Goal: Task Accomplishment & Management: Use online tool/utility

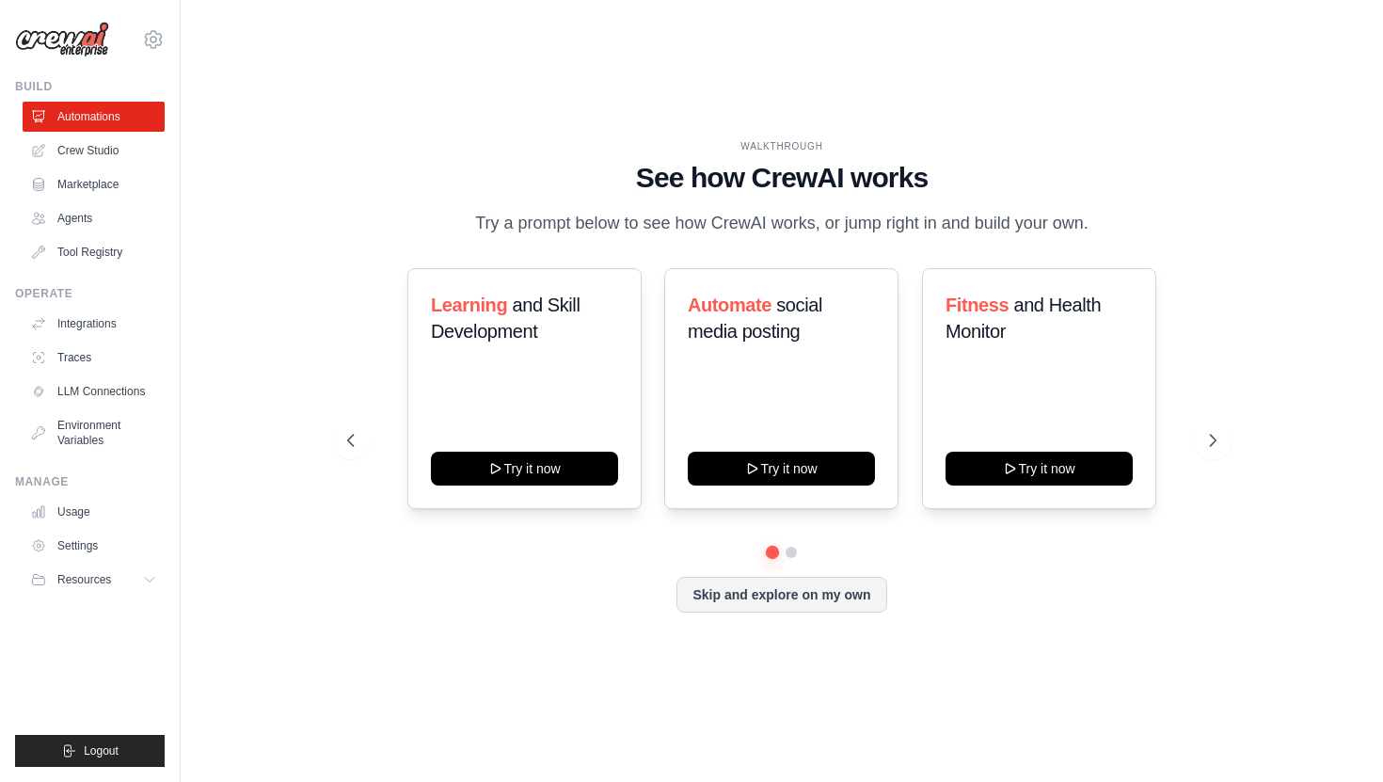
click at [451, 532] on div "Learning and Skill Development Try it now Automate social media posting Try it …" at bounding box center [781, 407] width 868 height 278
click at [245, 267] on div "WALKTHROUGH See how CrewAI works Try a prompt below to see how CrewAI works, or…" at bounding box center [782, 391] width 1142 height 744
click at [36, 214] on icon at bounding box center [40, 218] width 12 height 11
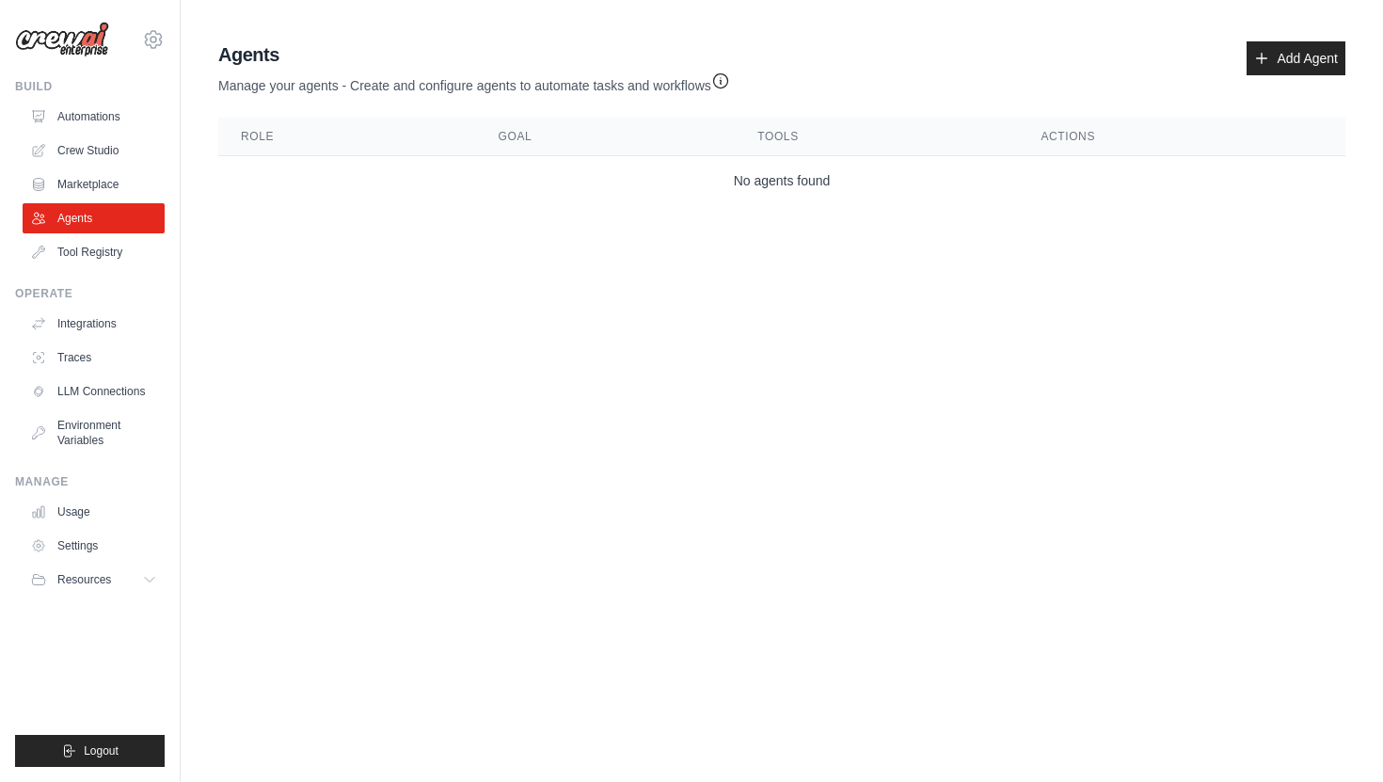
click at [445, 201] on td "No agents found" at bounding box center [781, 181] width 1127 height 50
click at [1307, 41] on link "Add Agent" at bounding box center [1295, 58] width 99 height 34
click at [133, 146] on link "Crew Studio" at bounding box center [95, 150] width 142 height 30
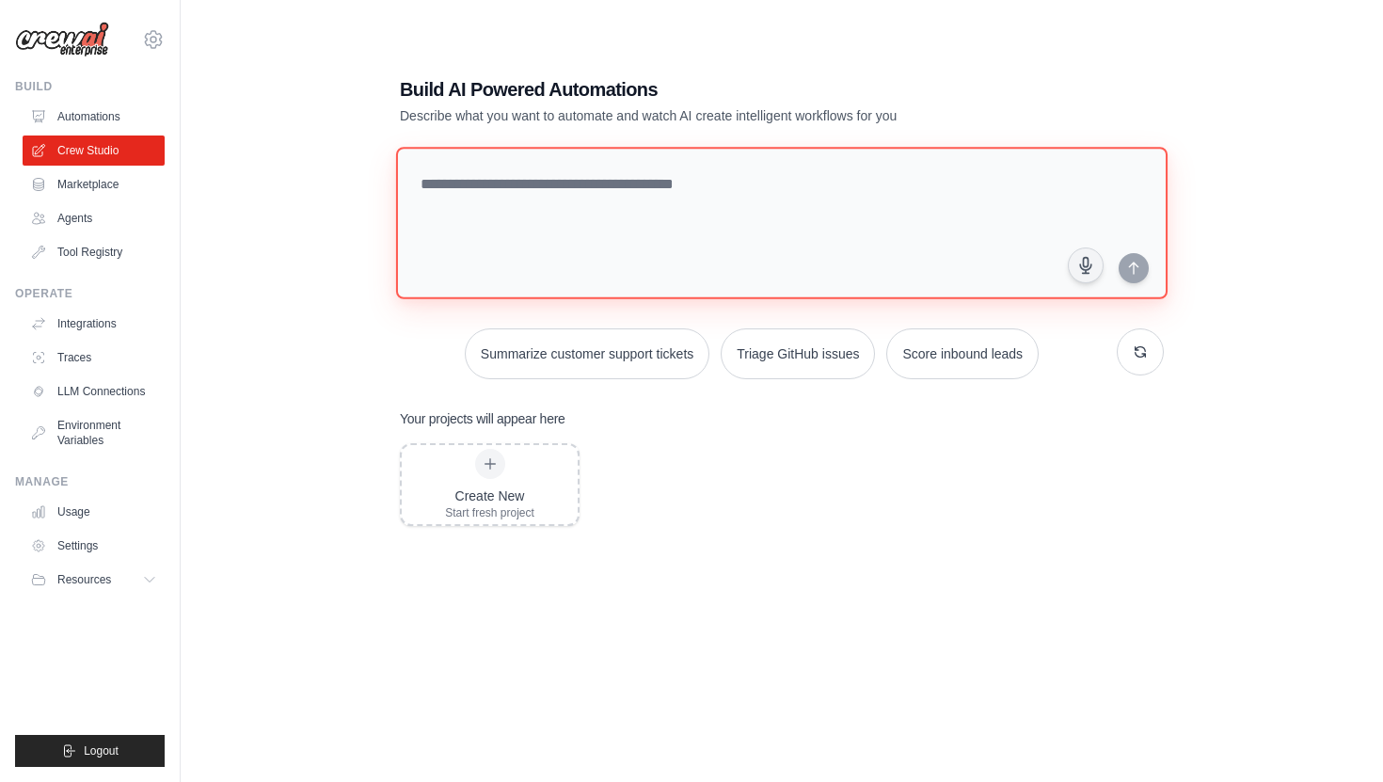
click at [607, 218] on textarea at bounding box center [781, 223] width 771 height 152
type textarea "**********"
type textarea "****"
type textarea "********"
type textarea "*"
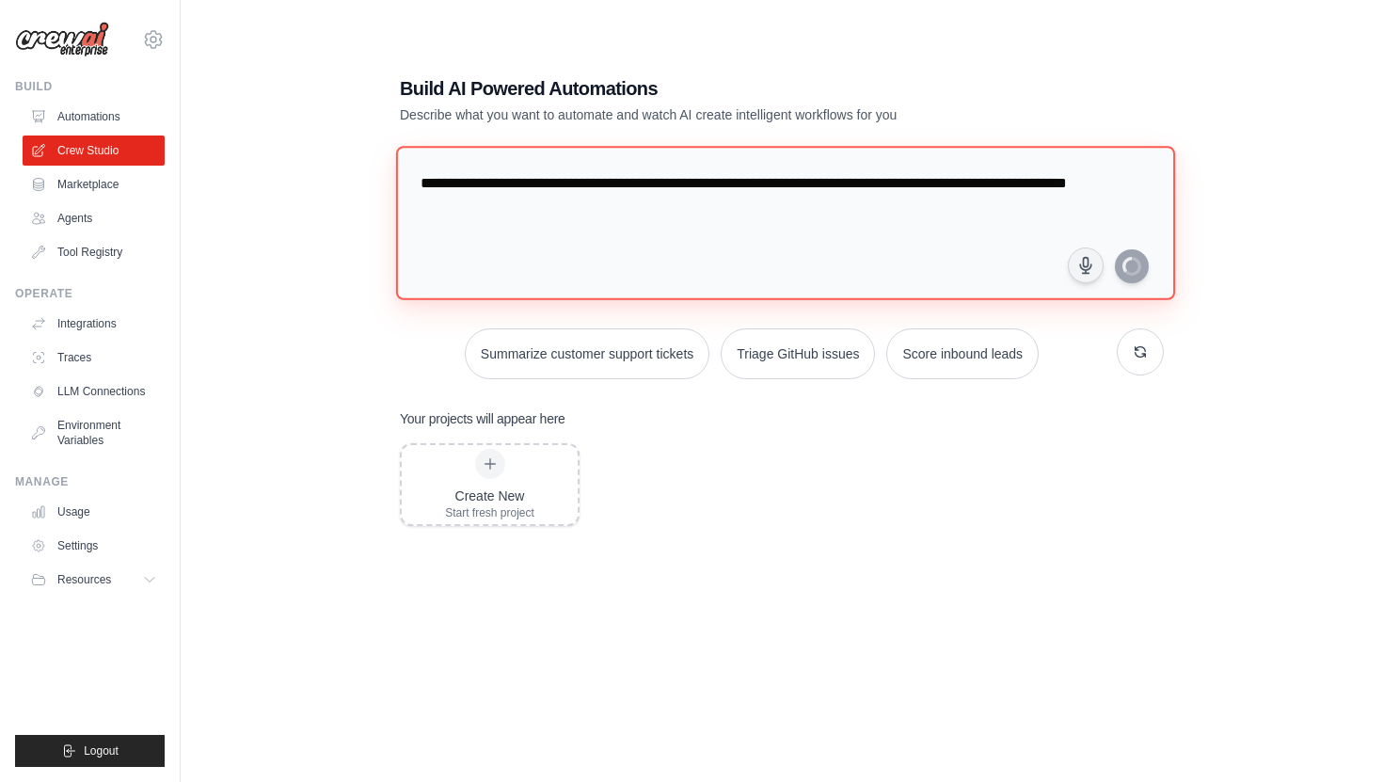
type textarea "**********"
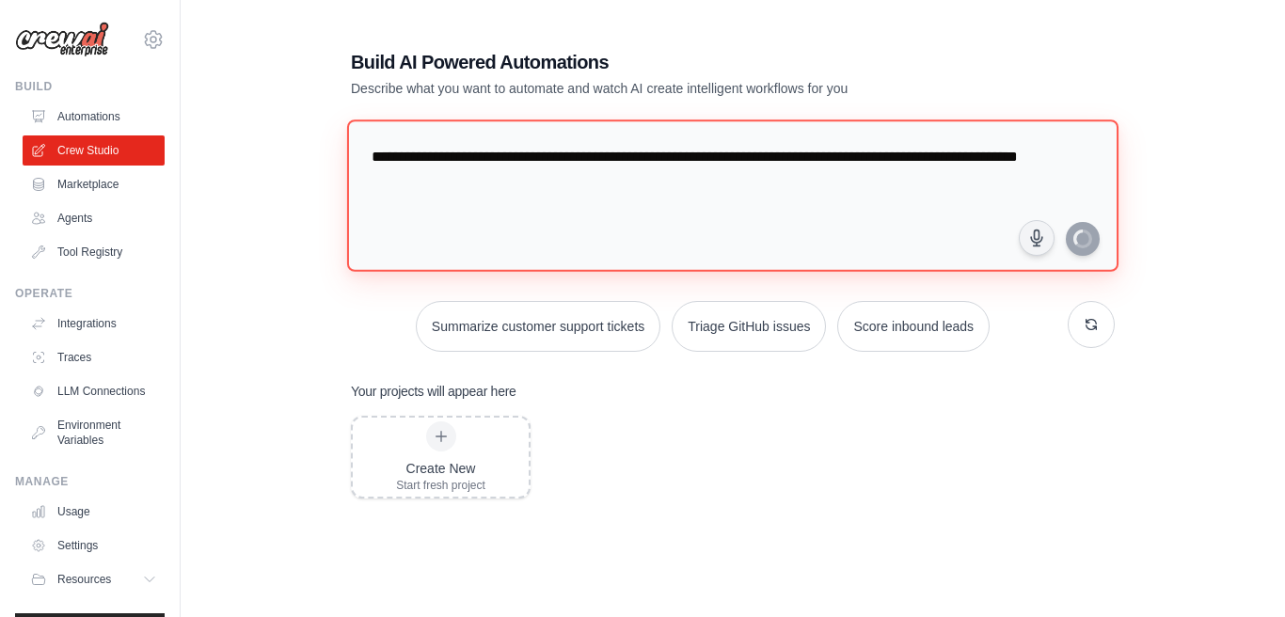
click at [616, 240] on textarea "**********" at bounding box center [732, 195] width 771 height 152
click at [799, 198] on textarea "**********" at bounding box center [732, 195] width 771 height 152
click at [1101, 230] on textarea "**********" at bounding box center [732, 195] width 771 height 152
drag, startPoint x: 939, startPoint y: 162, endPoint x: 407, endPoint y: 131, distance: 532.3
click at [407, 131] on textarea "**********" at bounding box center [732, 195] width 771 height 152
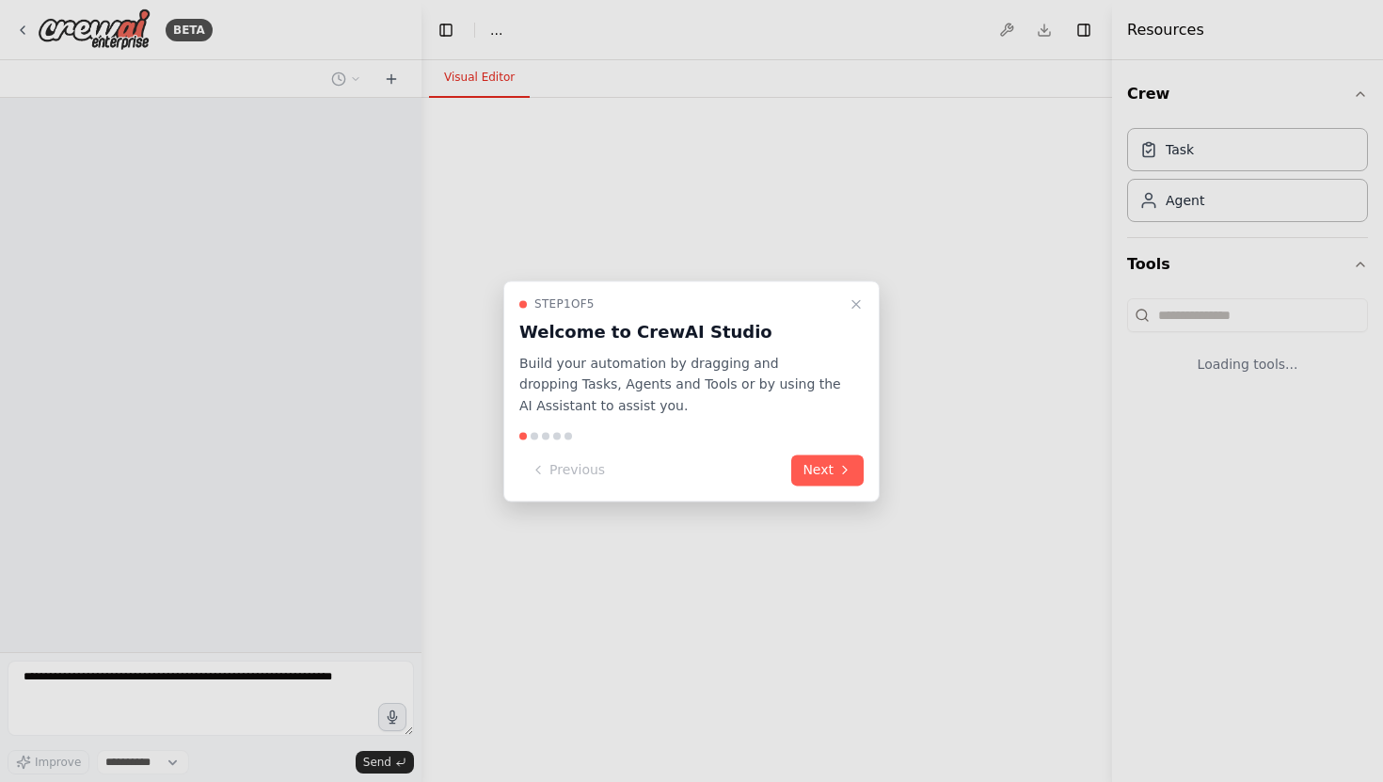
select select "****"
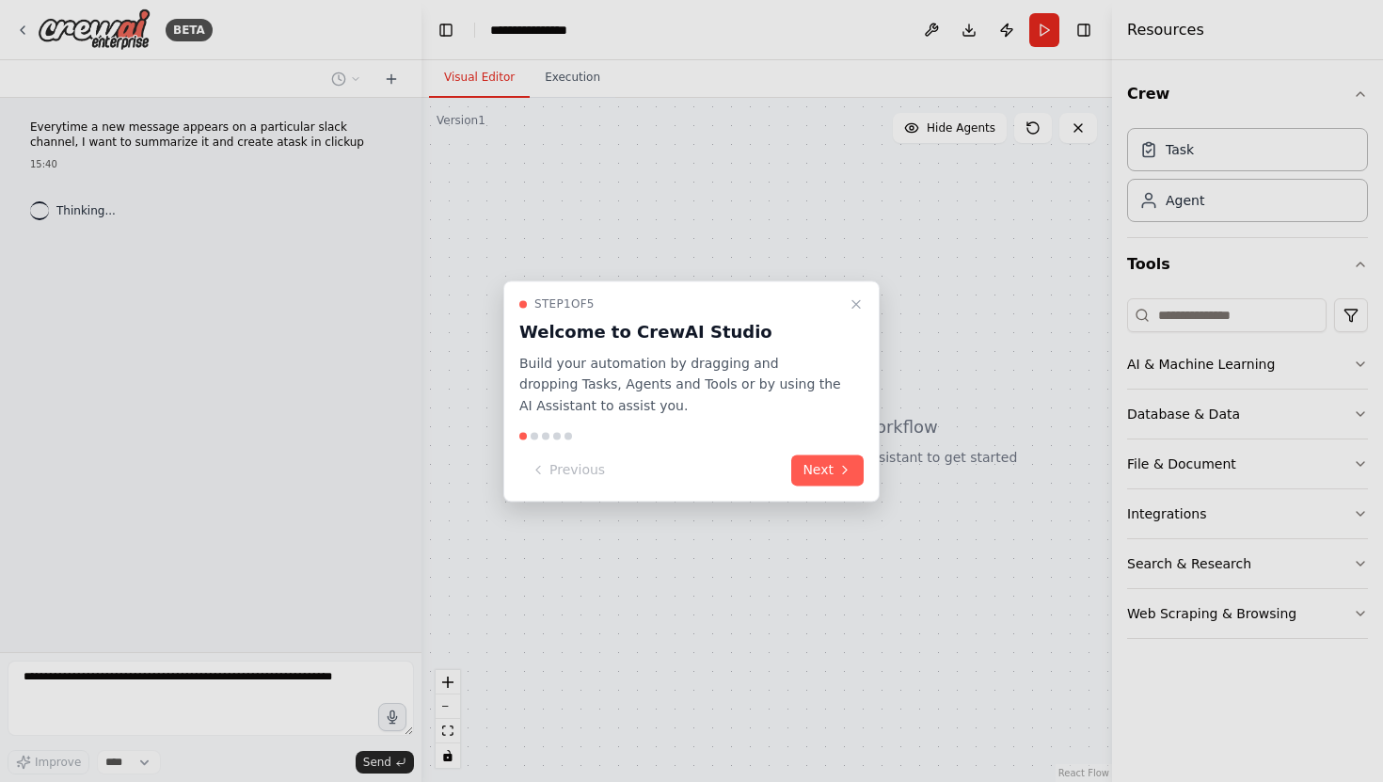
click at [857, 453] on div "Step 1 of 5 Welcome to CrewAI Studio Build your automation by dragging and drop…" at bounding box center [691, 390] width 376 height 221
click at [853, 464] on button "Next" at bounding box center [827, 469] width 72 height 31
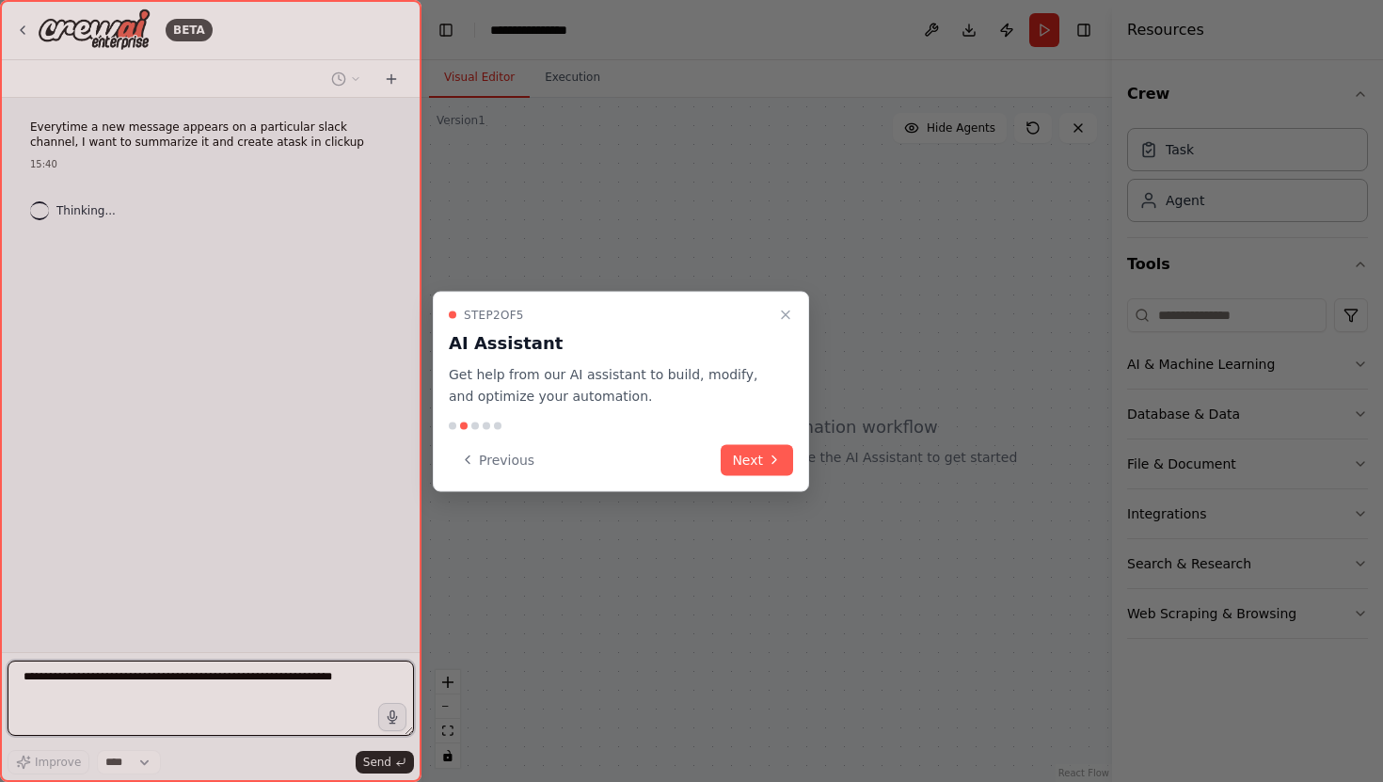
click at [707, 427] on div at bounding box center [621, 425] width 344 height 8
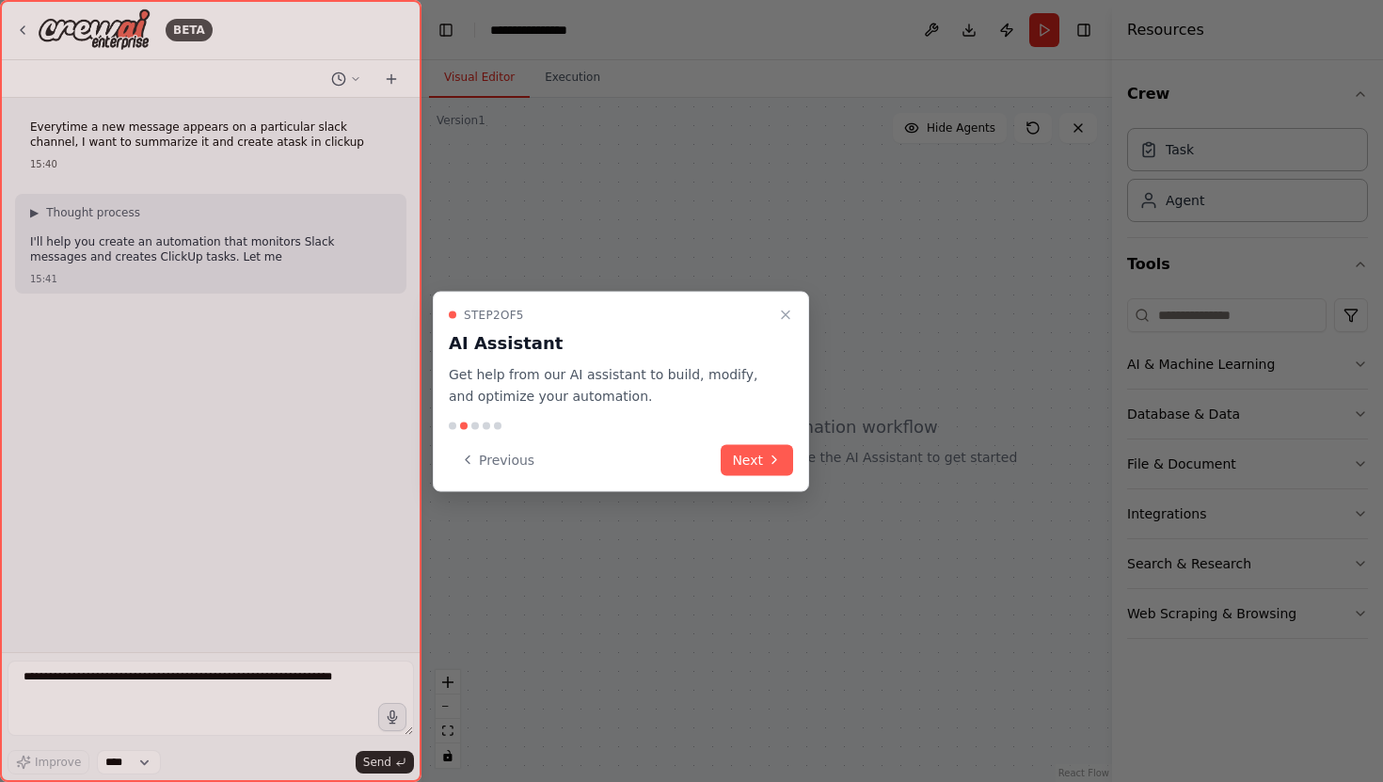
click at [720, 446] on div "Previous Next" at bounding box center [621, 459] width 344 height 31
click at [734, 459] on button "Next" at bounding box center [756, 459] width 72 height 31
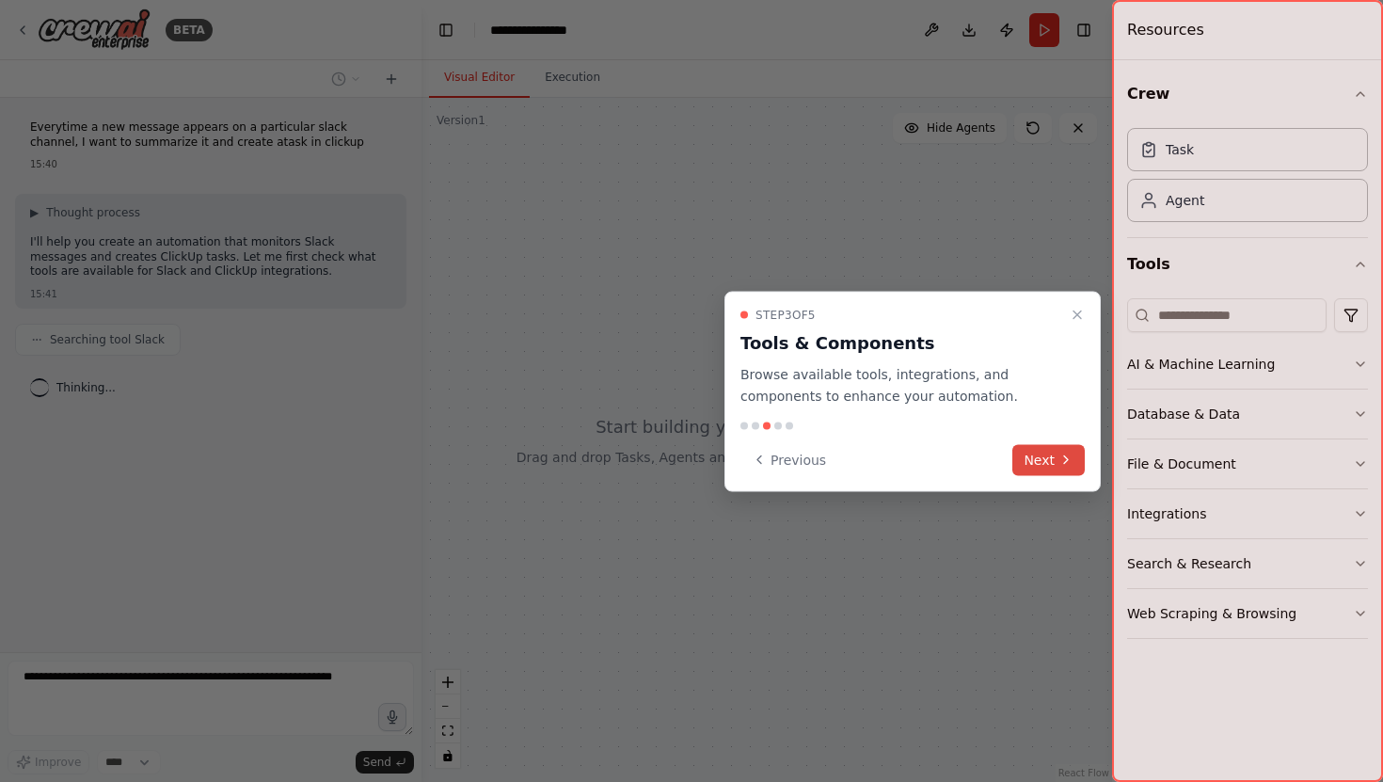
click at [1062, 452] on icon at bounding box center [1065, 459] width 15 height 15
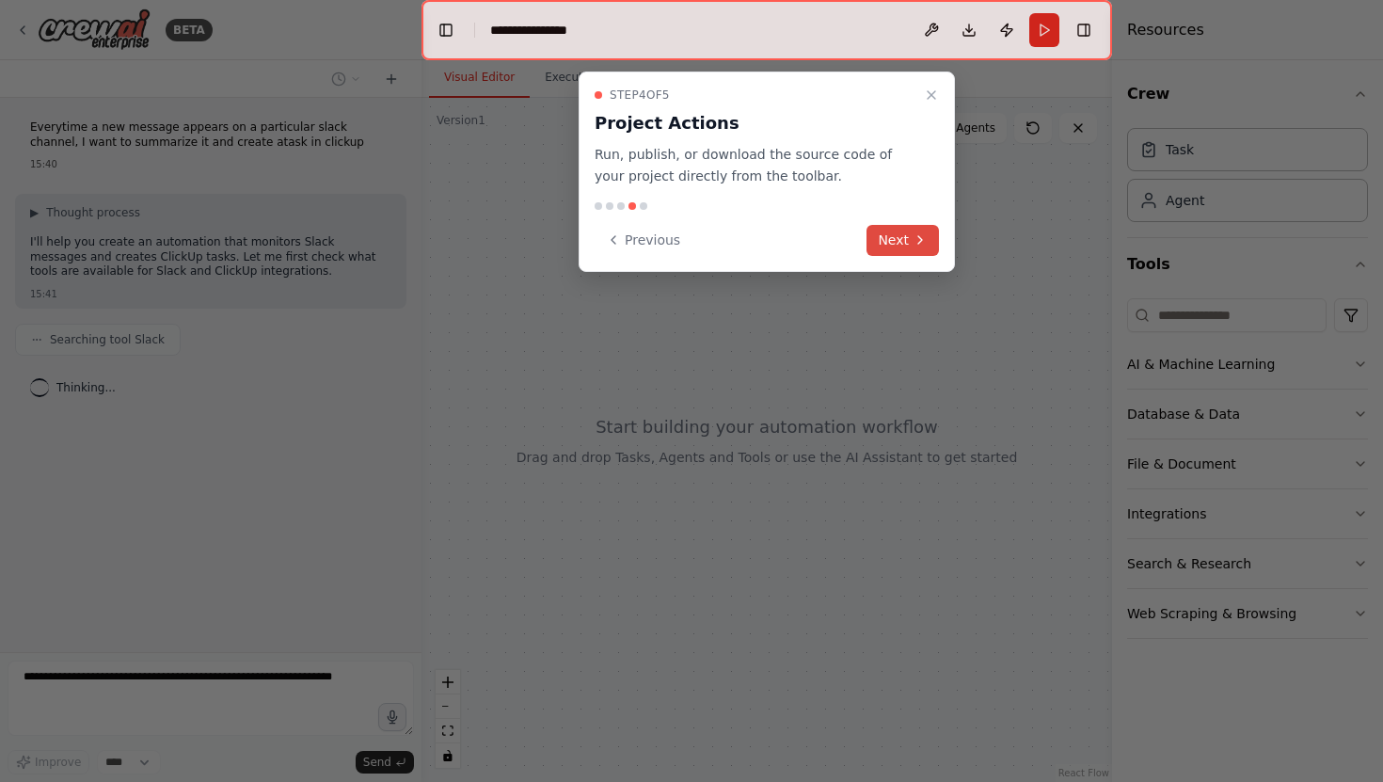
click at [912, 234] on icon at bounding box center [919, 239] width 15 height 15
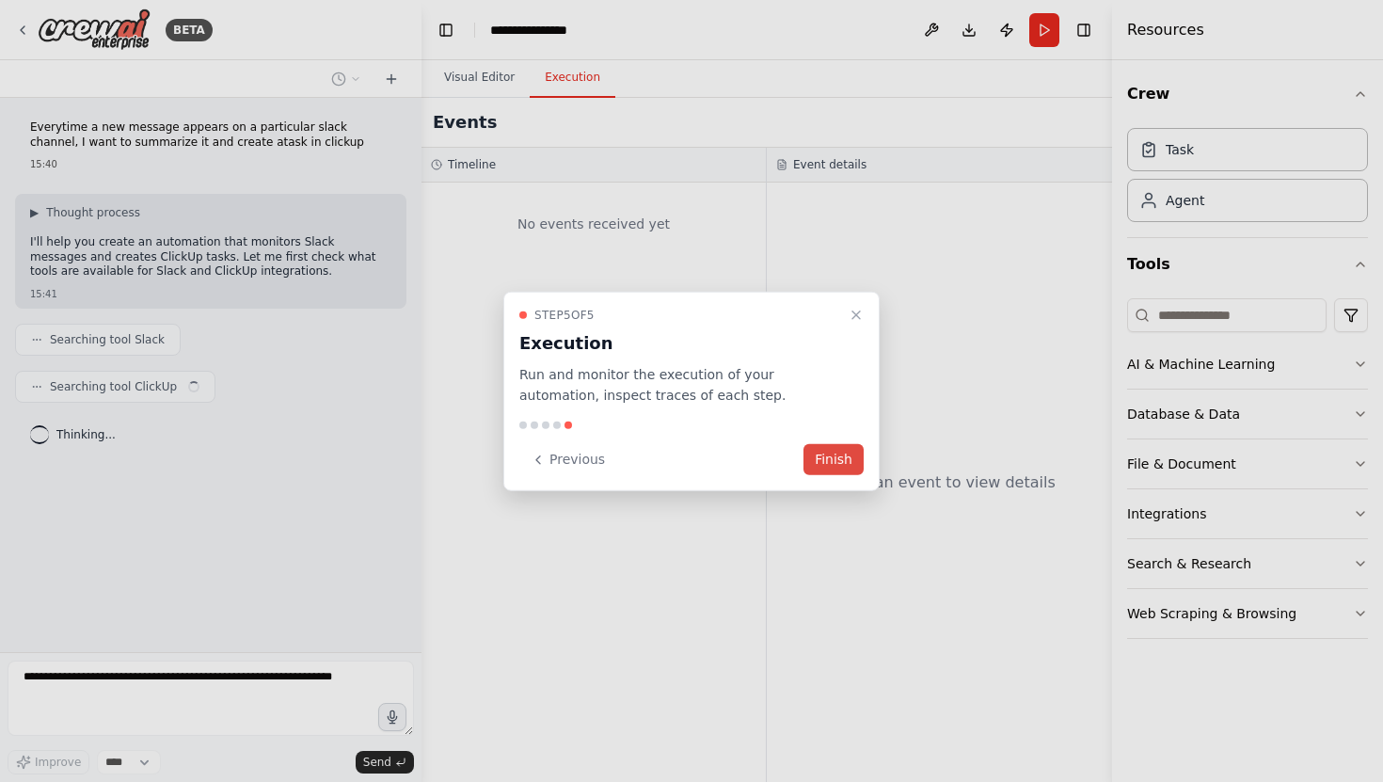
click at [842, 447] on button "Finish" at bounding box center [833, 459] width 60 height 31
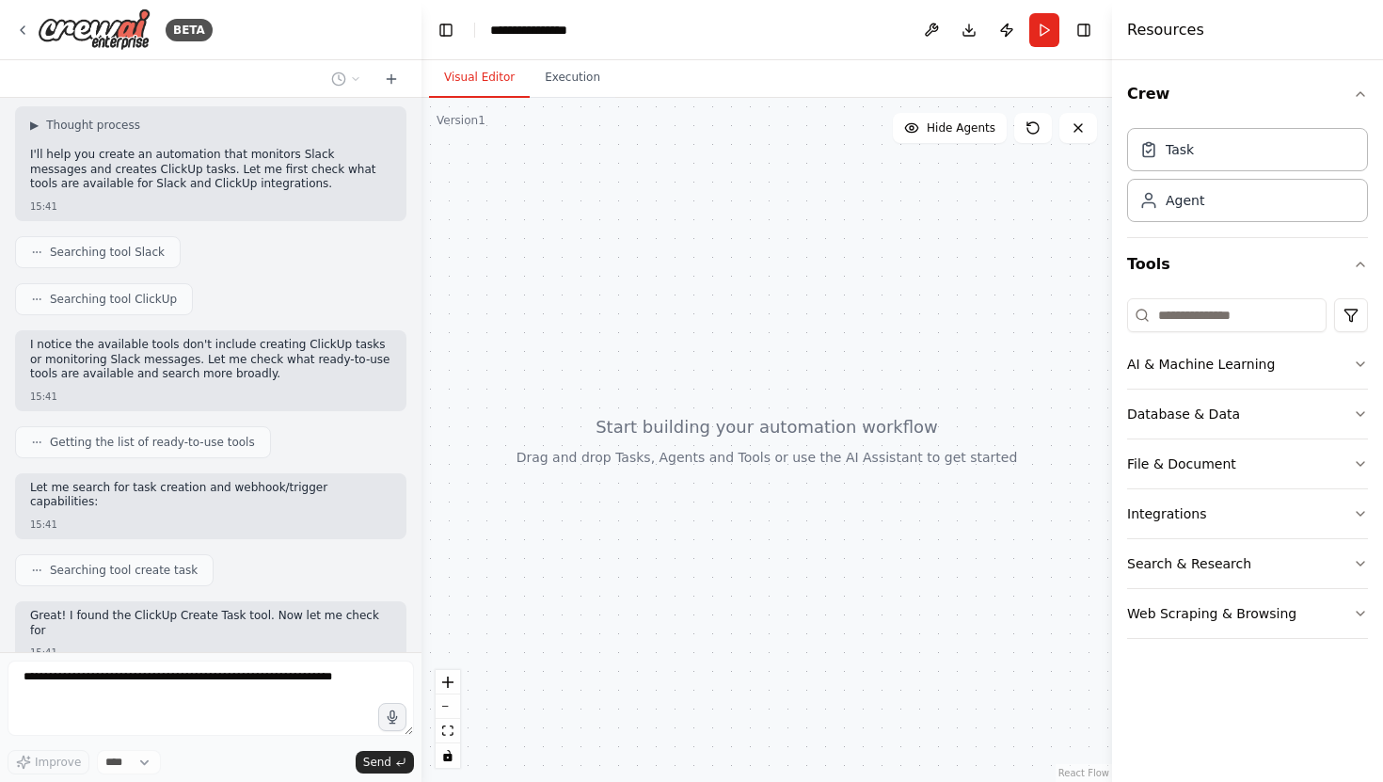
scroll to position [198, 0]
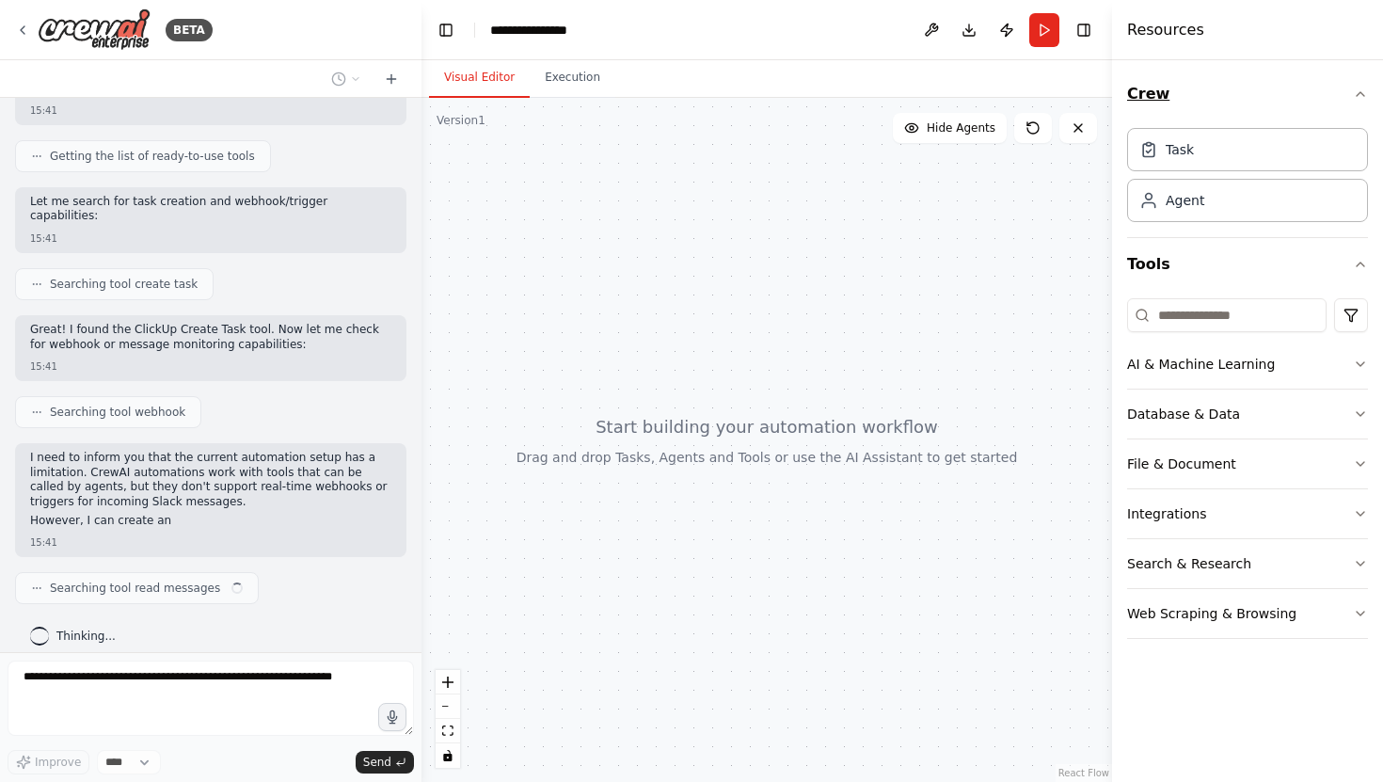
click at [1357, 96] on icon "button" at bounding box center [1360, 94] width 15 height 15
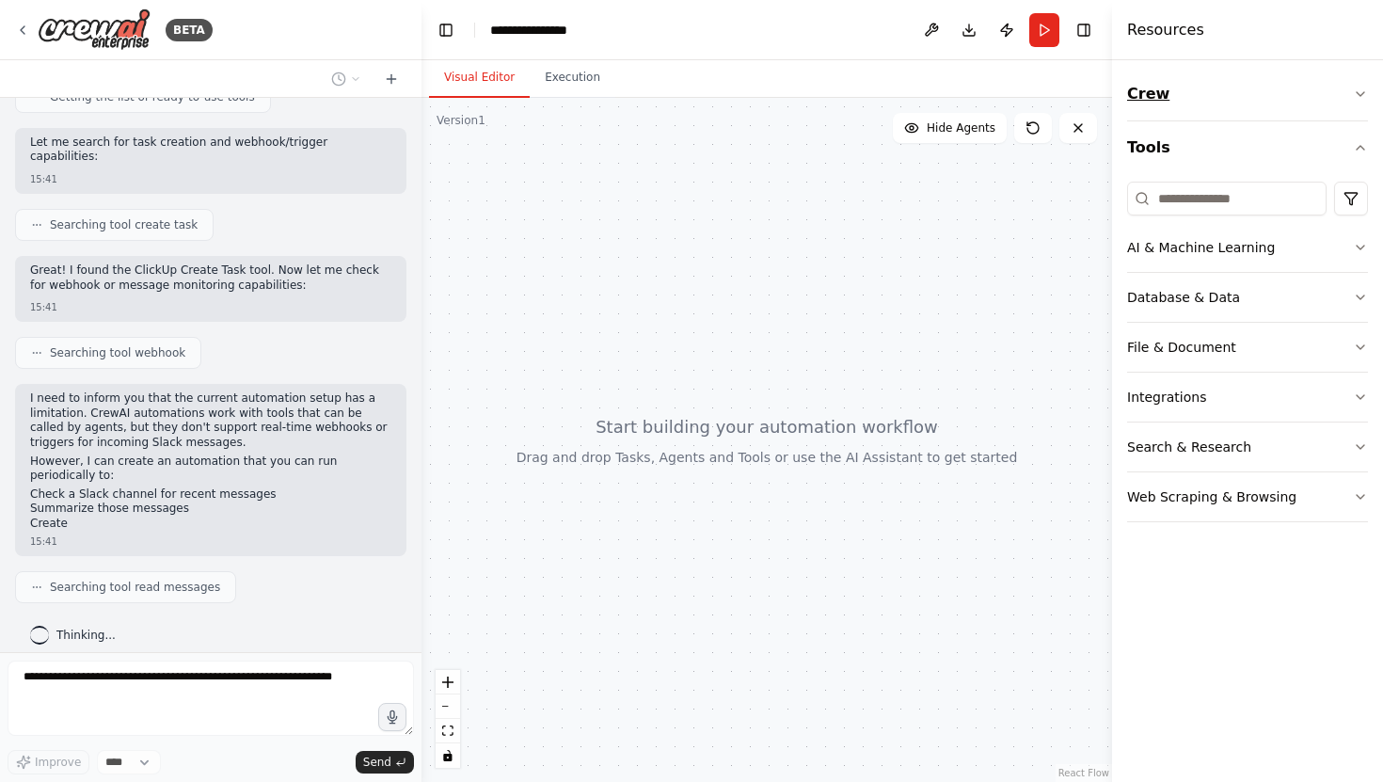
scroll to position [451, 0]
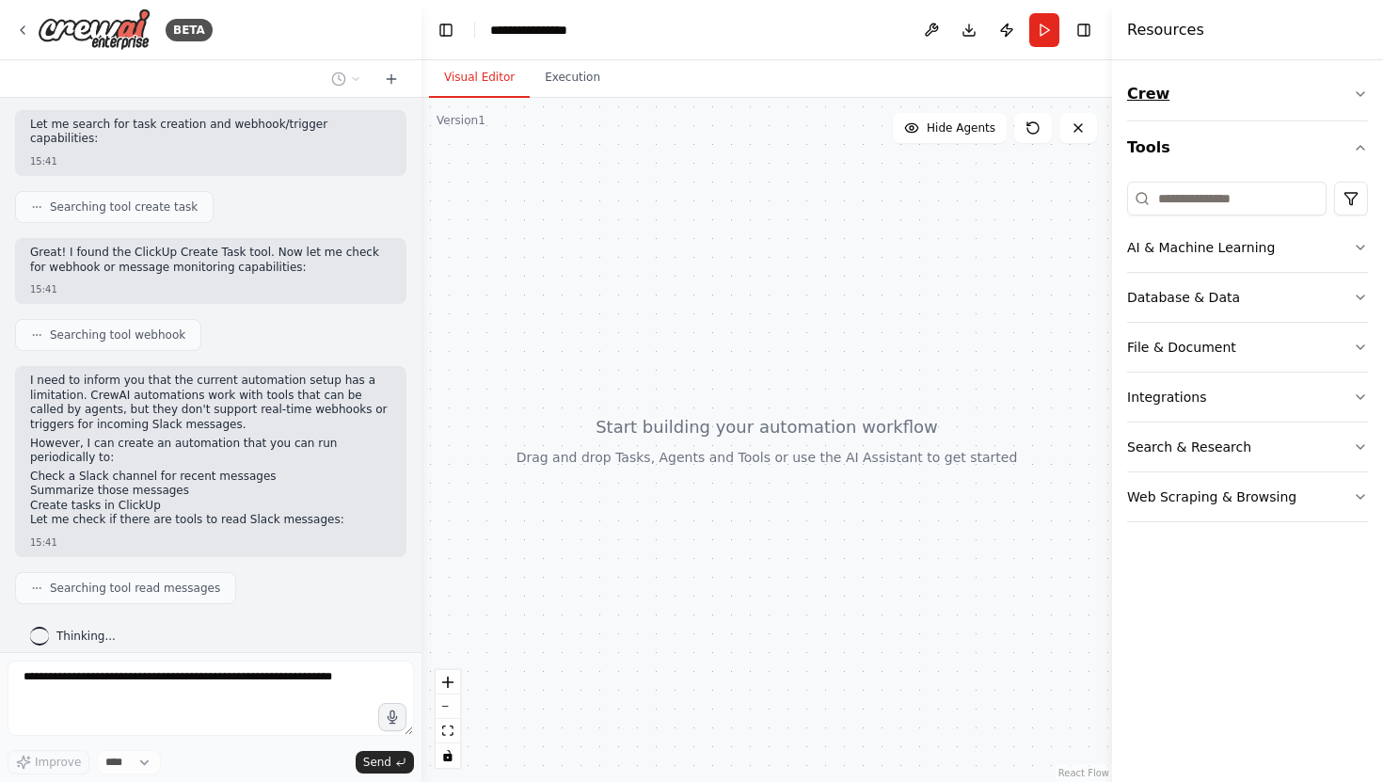
click at [1356, 88] on icon "button" at bounding box center [1360, 94] width 15 height 15
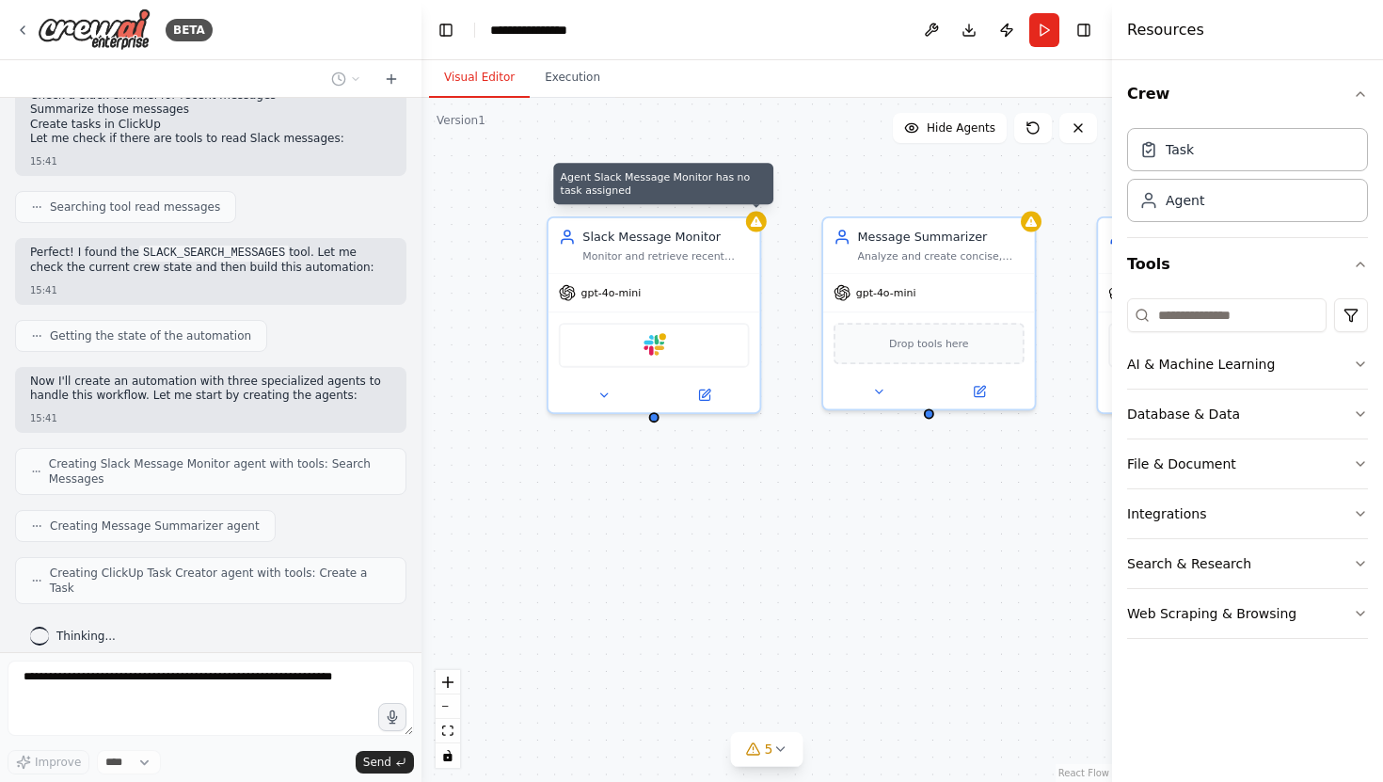
scroll to position [816, 0]
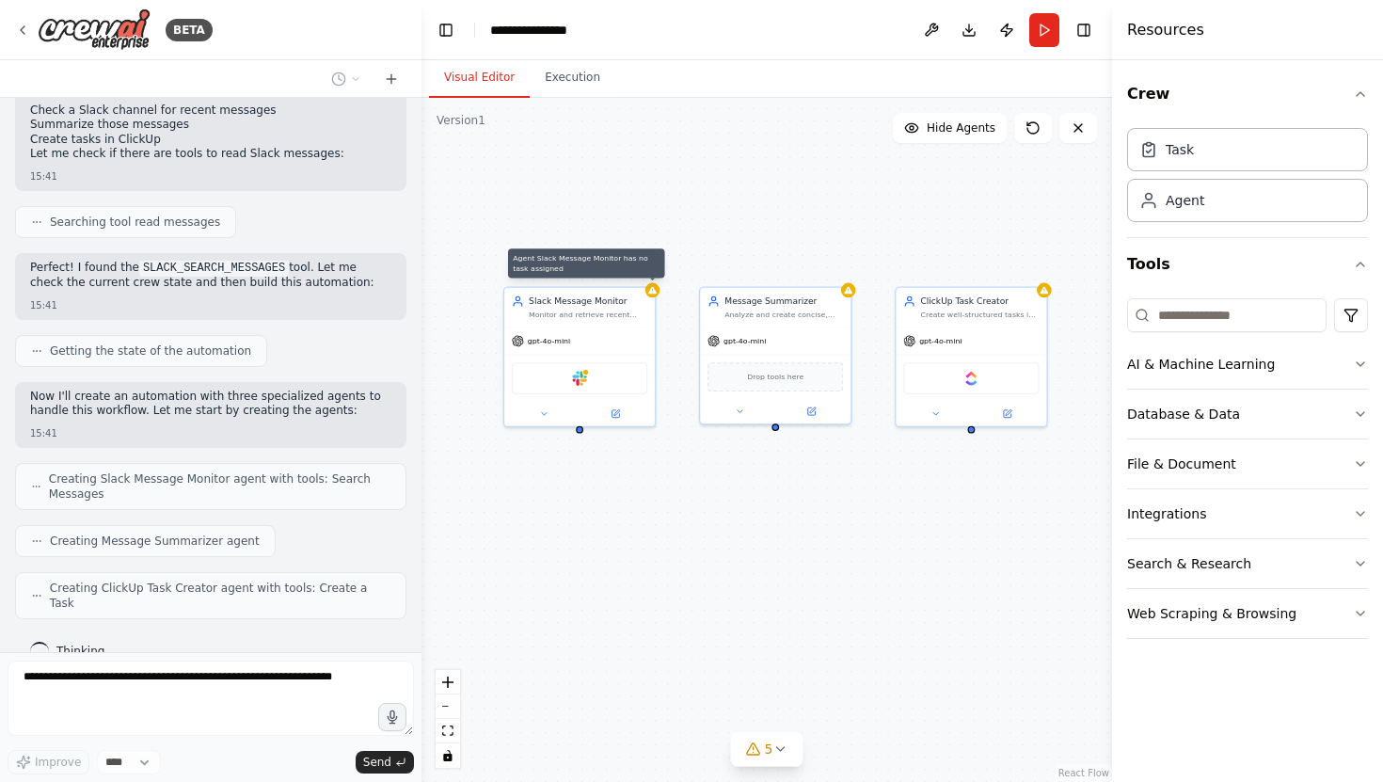
drag, startPoint x: 937, startPoint y: 459, endPoint x: 799, endPoint y: 461, distance: 138.3
click at [799, 461] on div "Agent Slack Message Monitor has no task assigned Slack Message Monitor Monitor …" at bounding box center [766, 440] width 690 height 684
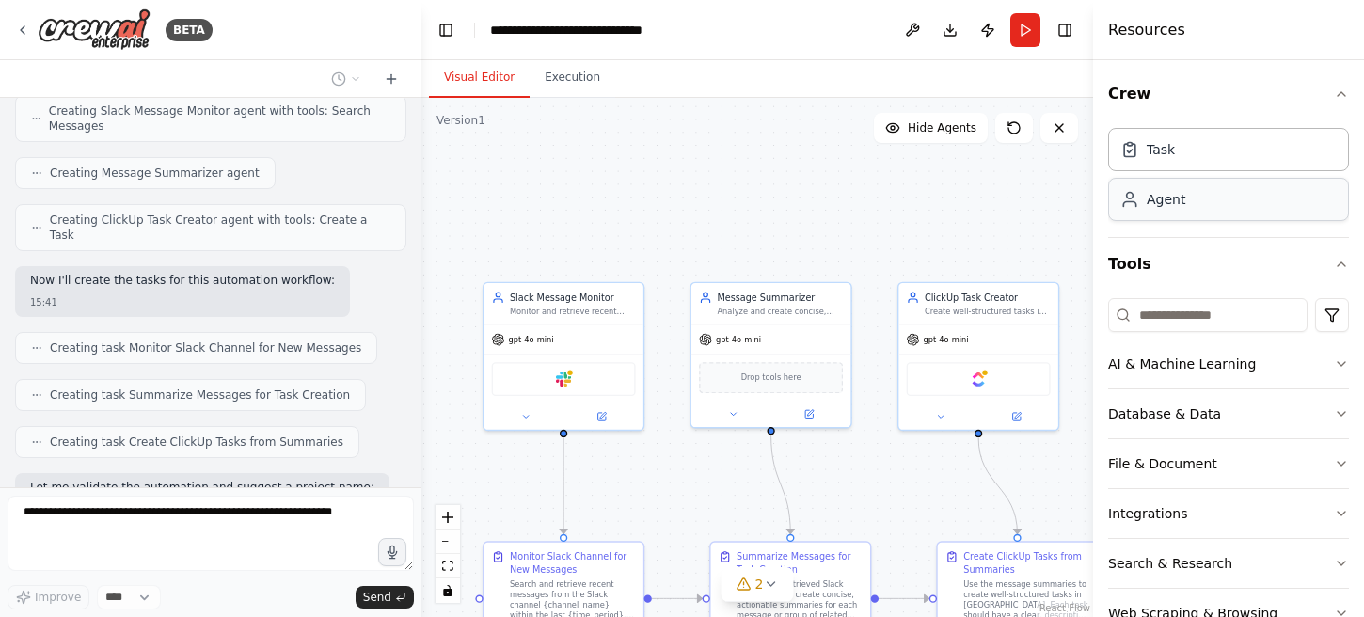
scroll to position [732, 0]
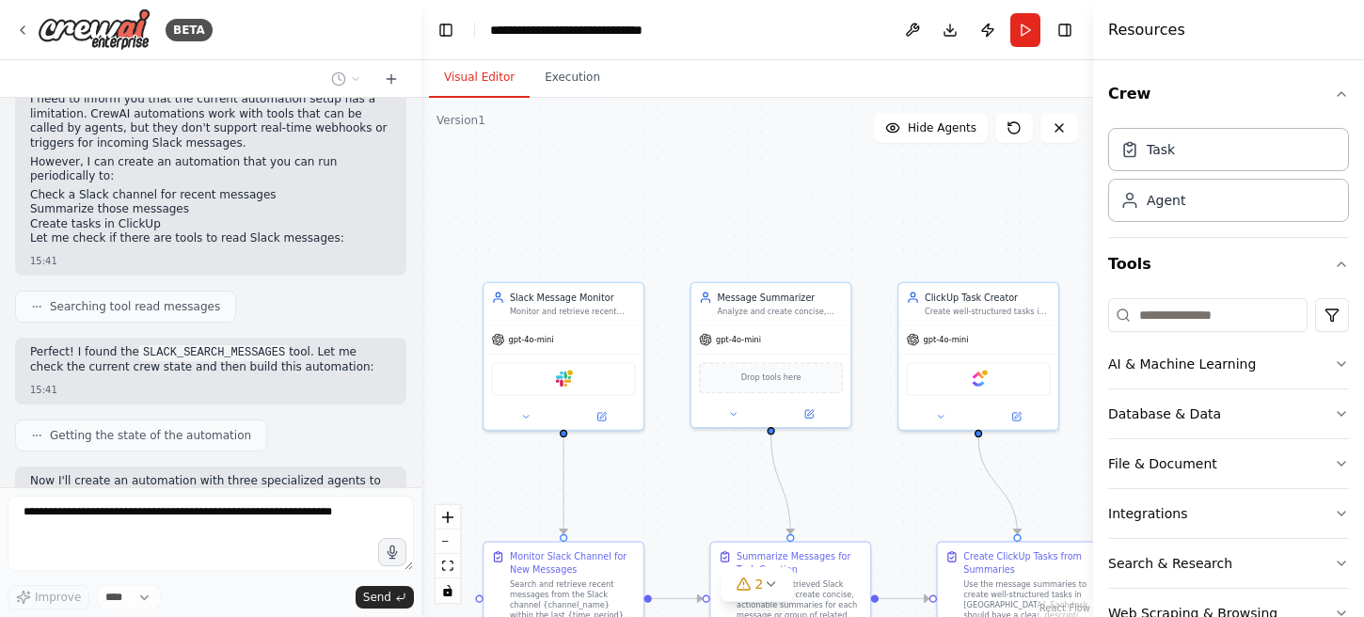
click at [834, 14] on header "**********" at bounding box center [757, 30] width 672 height 60
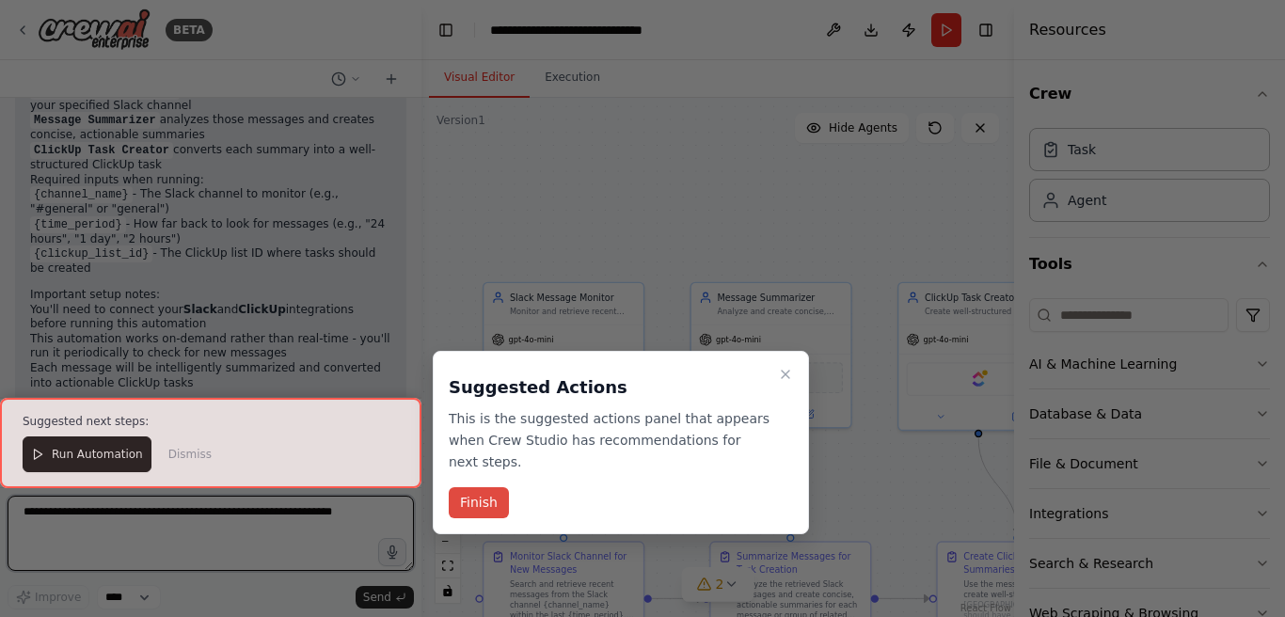
scroll to position [1823, 0]
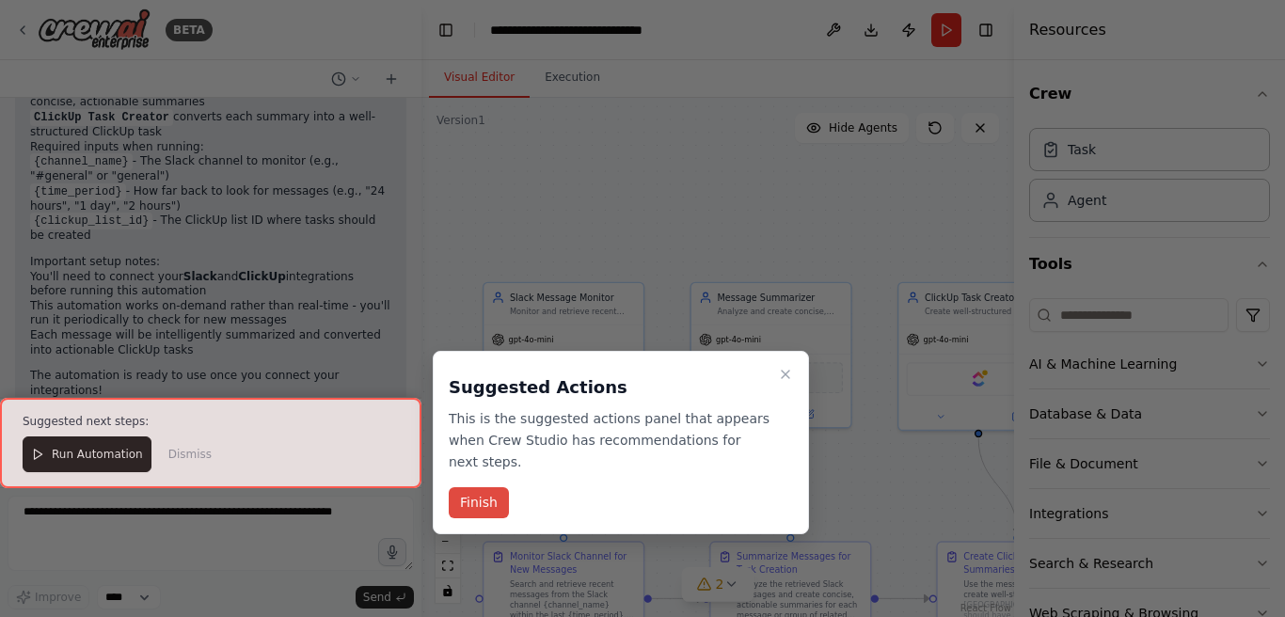
click at [493, 500] on button "Finish" at bounding box center [479, 502] width 60 height 31
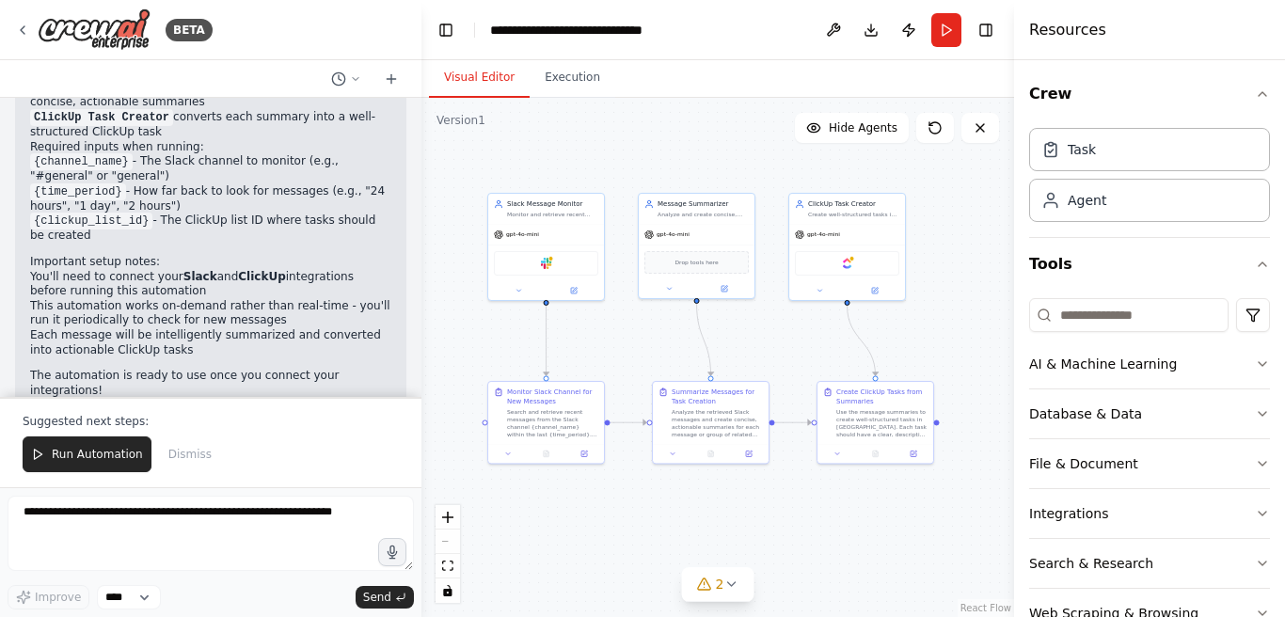
drag, startPoint x: 839, startPoint y: 211, endPoint x: 832, endPoint y: 111, distance: 99.9
click at [832, 111] on div ".deletable-edge-delete-btn { width: 20px; height: 20px; border: 0px solid #ffff…" at bounding box center [717, 357] width 593 height 519
click at [277, 214] on li "{clickup_list_id} - The ClickUp list ID where tasks should be created" at bounding box center [210, 229] width 361 height 30
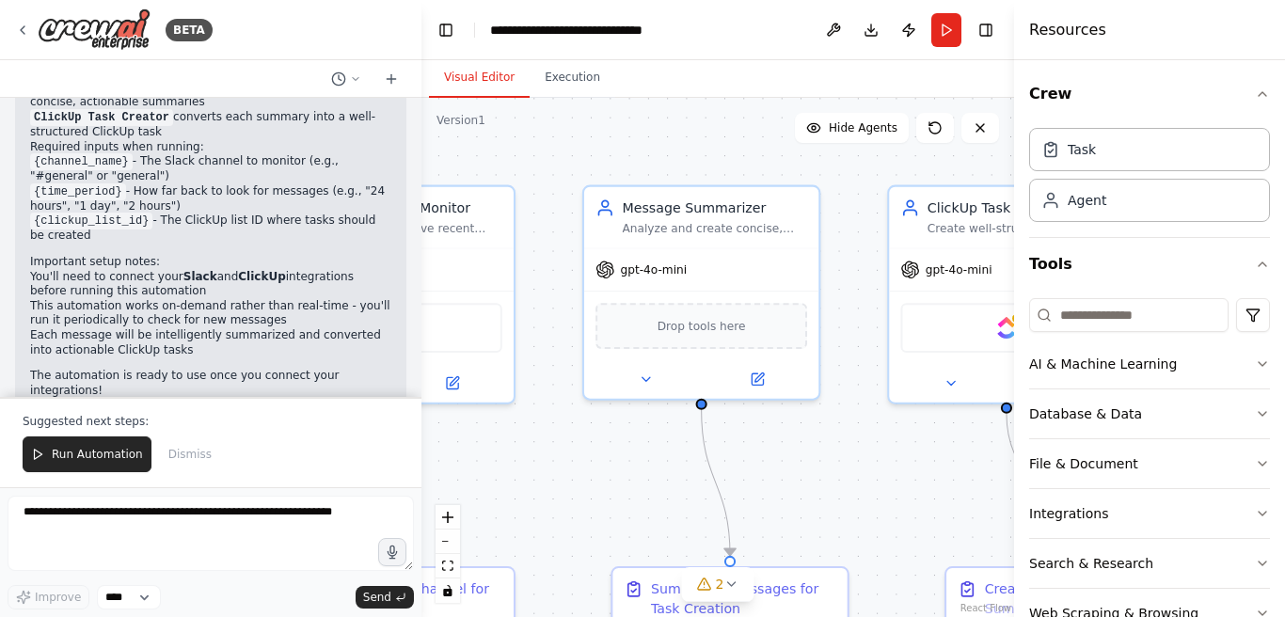
drag, startPoint x: 670, startPoint y: 308, endPoint x: 645, endPoint y: 501, distance: 195.3
click at [645, 501] on div ".deletable-edge-delete-btn { width: 20px; height: 20px; border: 0px solid #ffff…" at bounding box center [717, 357] width 593 height 519
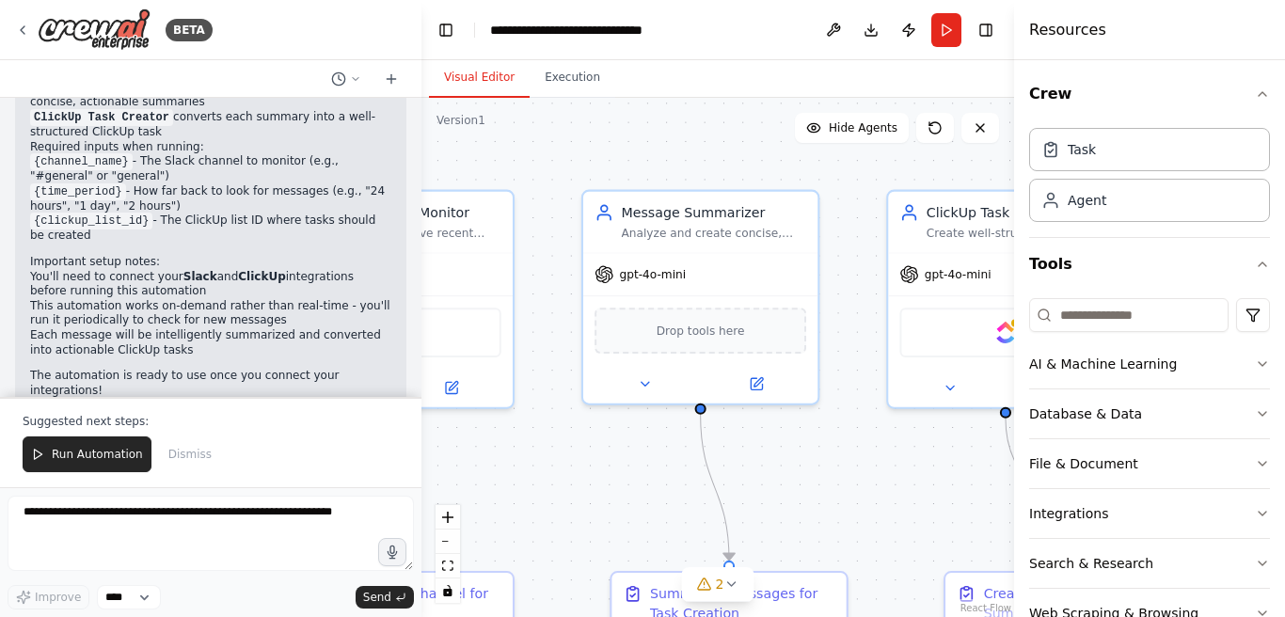
click at [579, 458] on div ".deletable-edge-delete-btn { width: 20px; height: 20px; border: 0px solid #ffff…" at bounding box center [717, 357] width 593 height 519
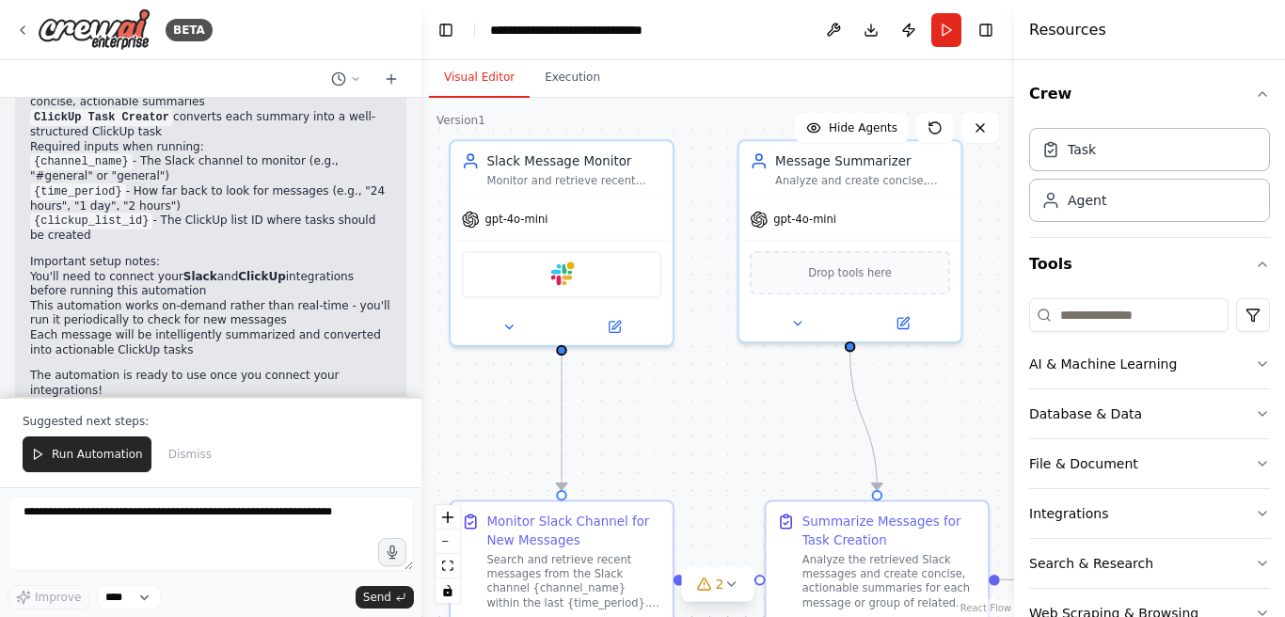
drag, startPoint x: 580, startPoint y: 452, endPoint x: 746, endPoint y: 390, distance: 176.8
click at [746, 390] on div ".deletable-edge-delete-btn { width: 20px; height: 20px; border: 0px solid #ffff…" at bounding box center [717, 357] width 593 height 519
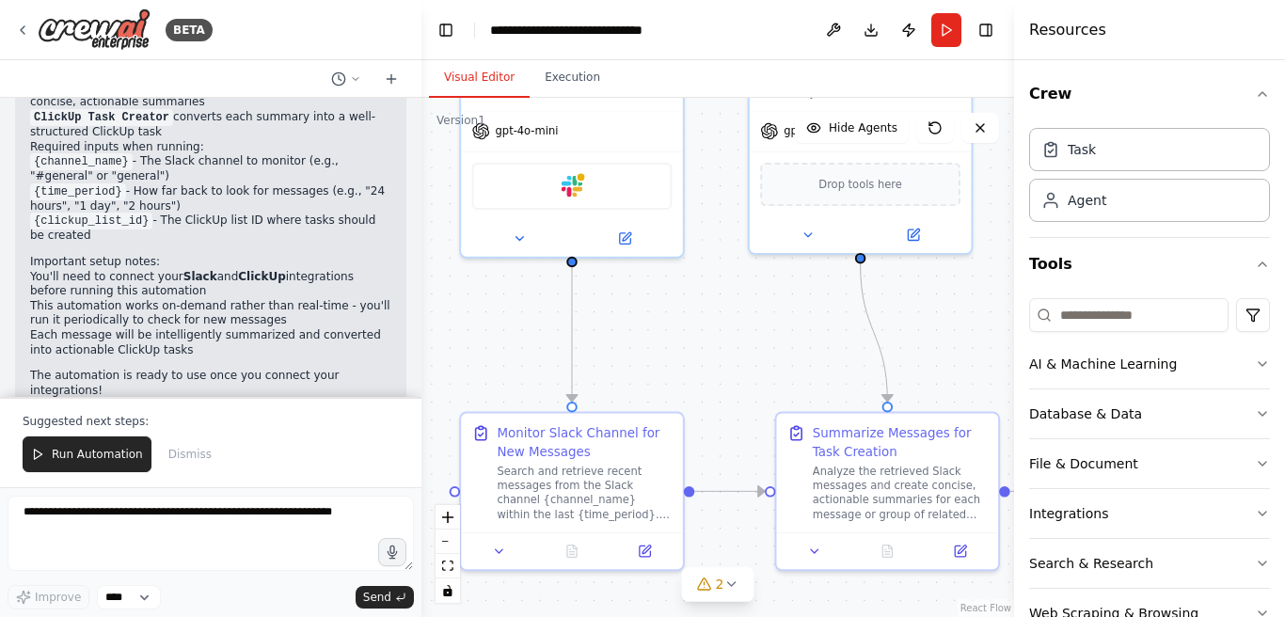
drag, startPoint x: 746, startPoint y: 390, endPoint x: 746, endPoint y: 297, distance: 93.1
click at [746, 296] on div ".deletable-edge-delete-btn { width: 20px; height: 20px; border: 0px solid #ffff…" at bounding box center [717, 357] width 593 height 519
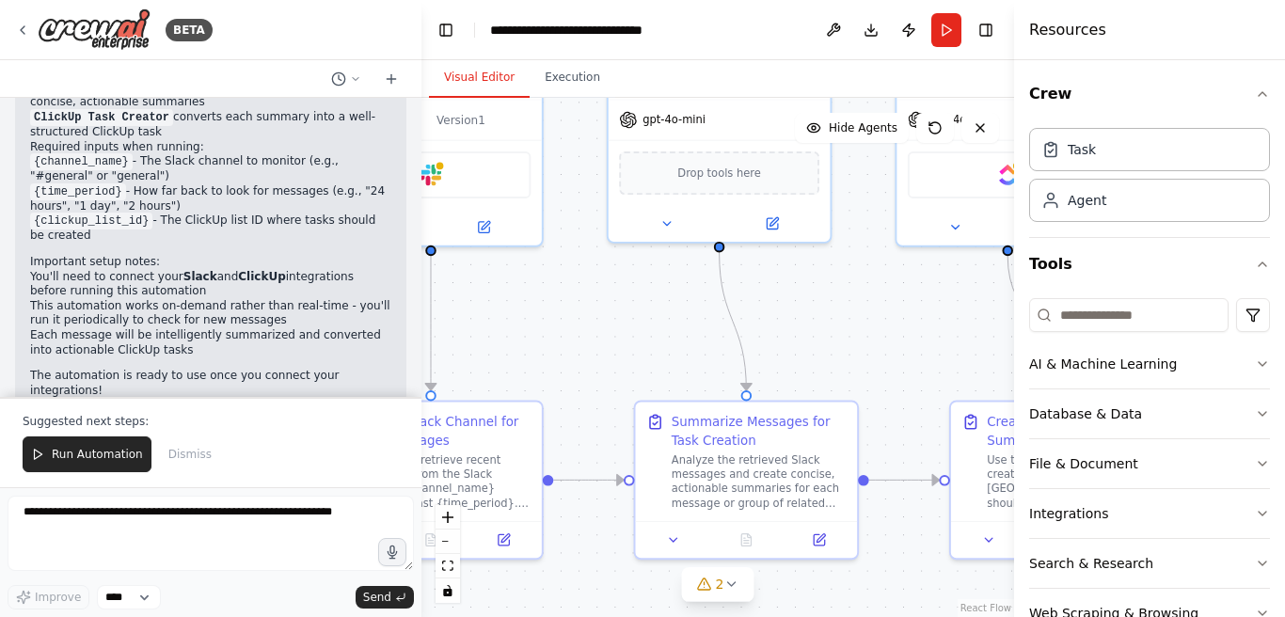
drag, startPoint x: 746, startPoint y: 297, endPoint x: 602, endPoint y: 293, distance: 144.0
click at [602, 293] on div ".deletable-edge-delete-btn { width: 20px; height: 20px; border: 0px solid #ffff…" at bounding box center [717, 357] width 593 height 519
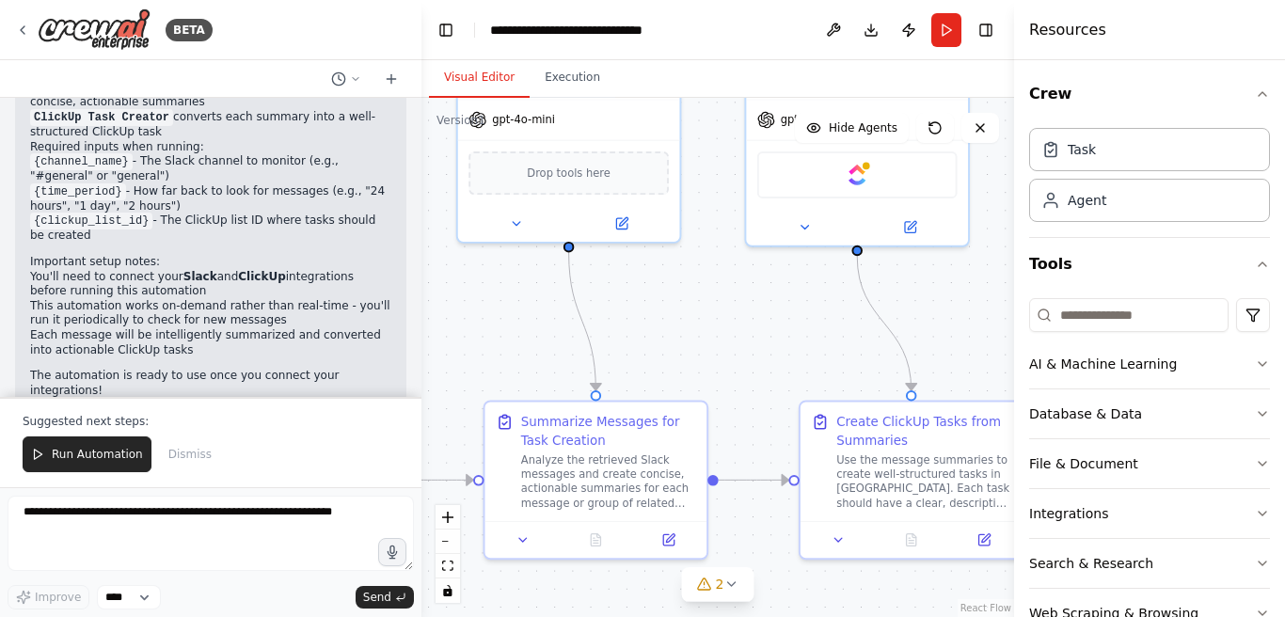
drag, startPoint x: 836, startPoint y: 340, endPoint x: 688, endPoint y: 342, distance: 148.6
click at [688, 340] on div ".deletable-edge-delete-btn { width: 20px; height: 20px; border: 0px solid #ffff…" at bounding box center [717, 357] width 593 height 519
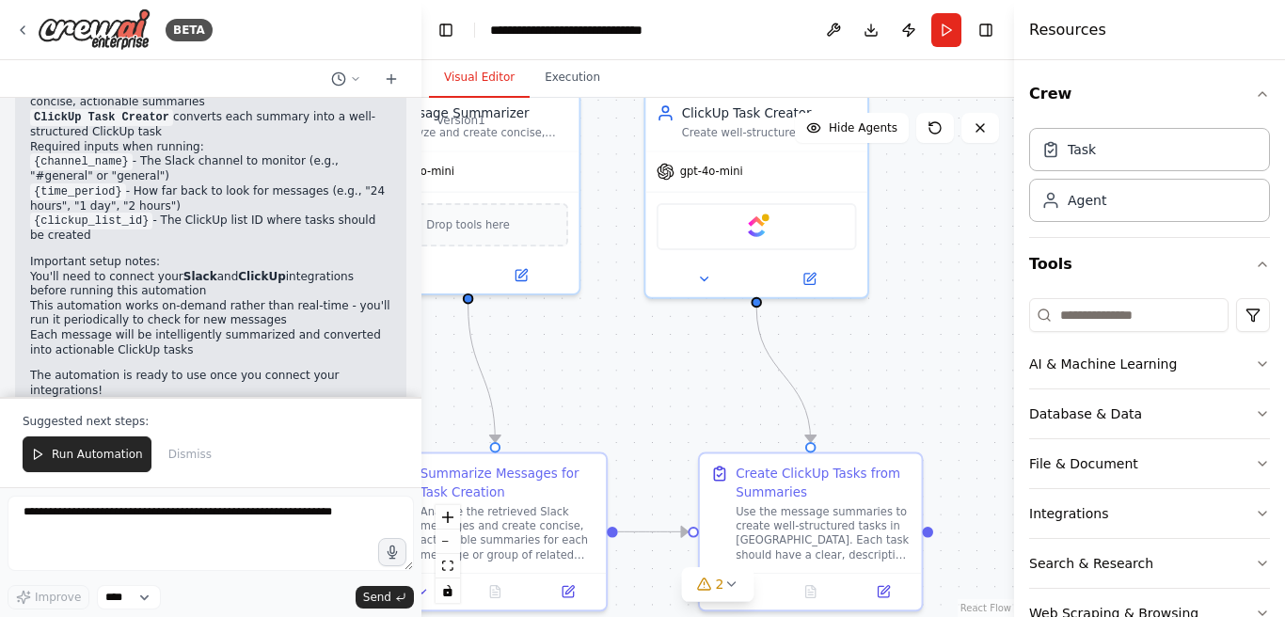
drag, startPoint x: 795, startPoint y: 319, endPoint x: 696, endPoint y: 371, distance: 111.5
click at [696, 371] on div ".deletable-edge-delete-btn { width: 20px; height: 20px; border: 0px solid #ffff…" at bounding box center [717, 357] width 593 height 519
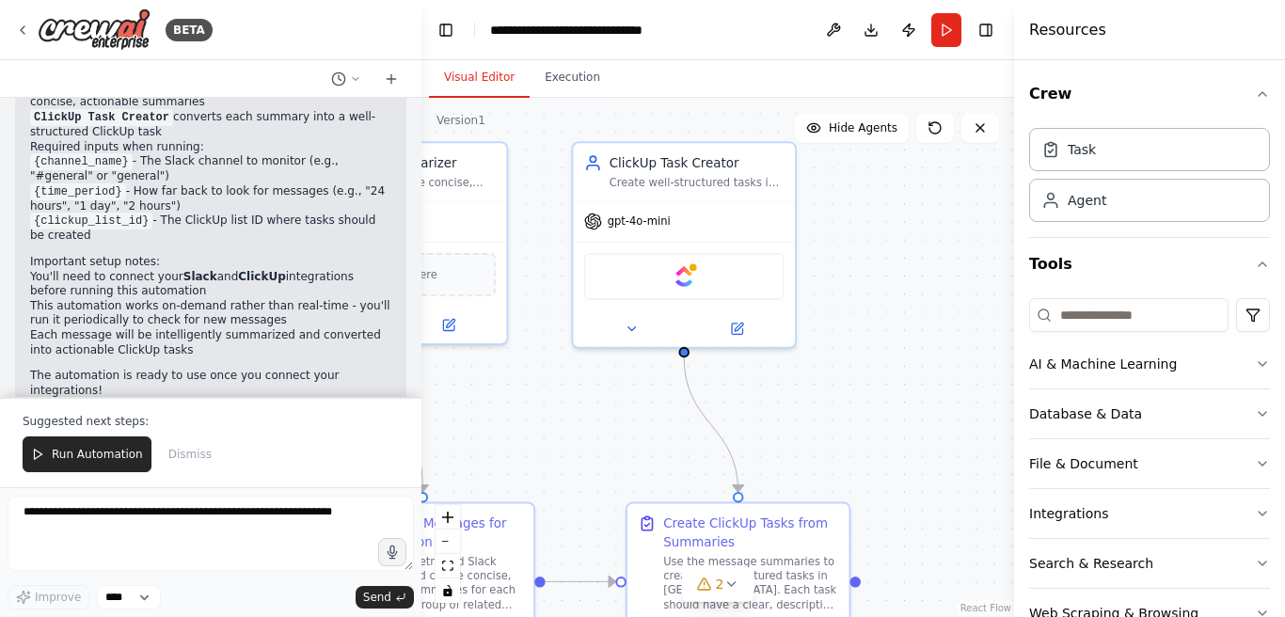
drag, startPoint x: 695, startPoint y: 371, endPoint x: 624, endPoint y: 420, distance: 87.2
click at [624, 420] on div ".deletable-edge-delete-btn { width: 20px; height: 20px; border: 0px solid #ffff…" at bounding box center [717, 357] width 593 height 519
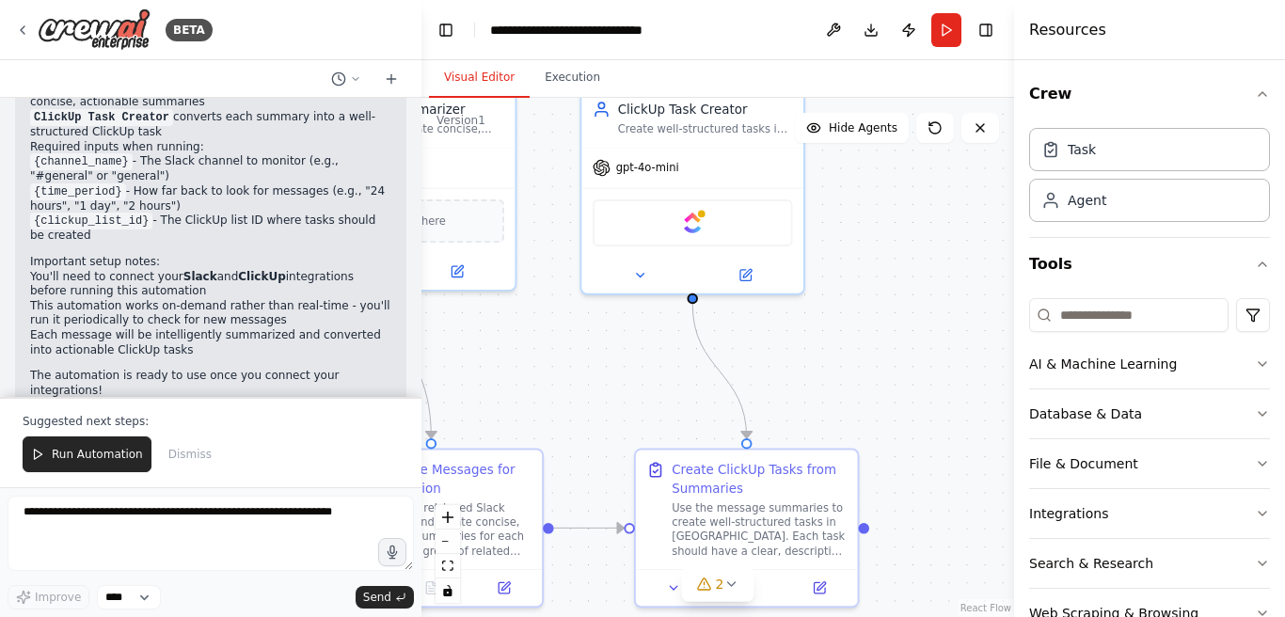
drag, startPoint x: 659, startPoint y: 350, endPoint x: 667, endPoint y: 299, distance: 51.3
click at [667, 299] on div ".deletable-edge-delete-btn { width: 20px; height: 20px; border: 0px solid #ffff…" at bounding box center [717, 357] width 593 height 519
click at [1261, 95] on icon "button" at bounding box center [1262, 94] width 15 height 15
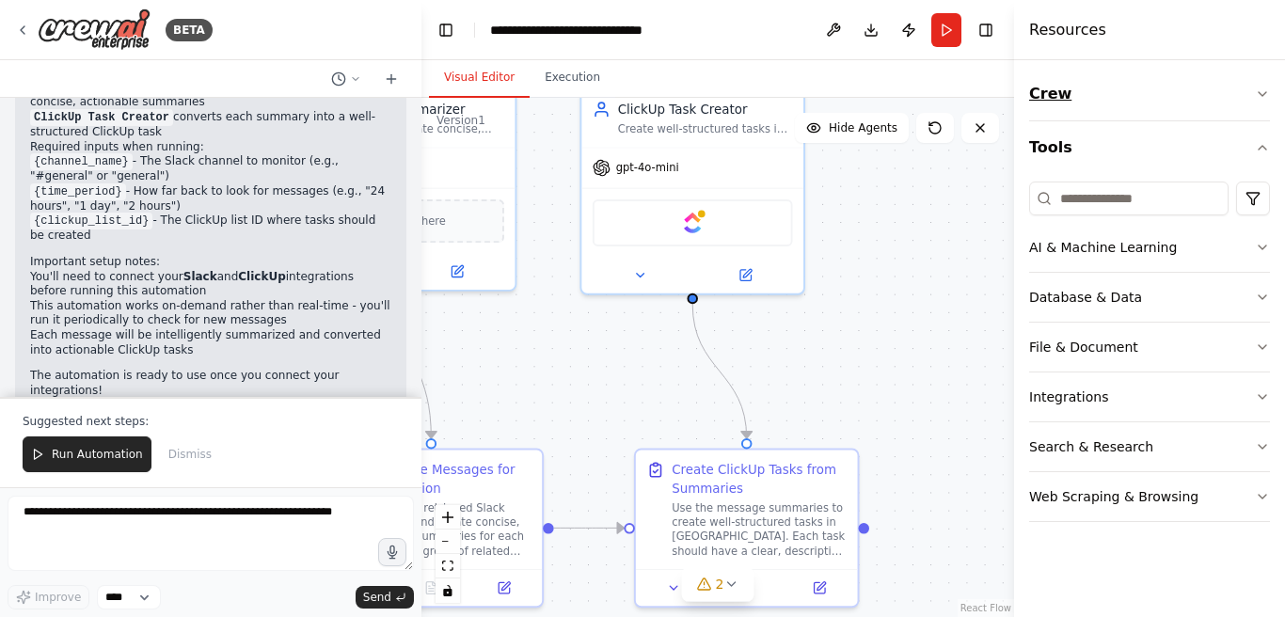
click at [1261, 95] on icon "button" at bounding box center [1263, 94] width 8 height 4
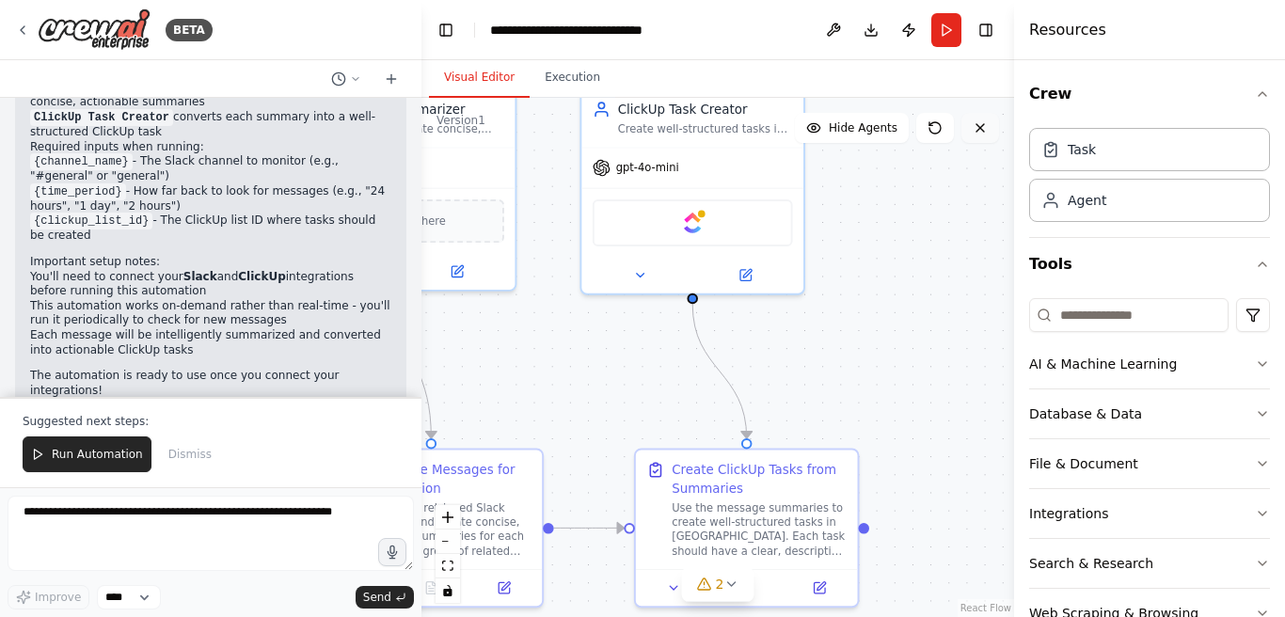
click at [989, 135] on button at bounding box center [980, 128] width 38 height 30
click at [980, 128] on icon at bounding box center [980, 128] width 8 height 8
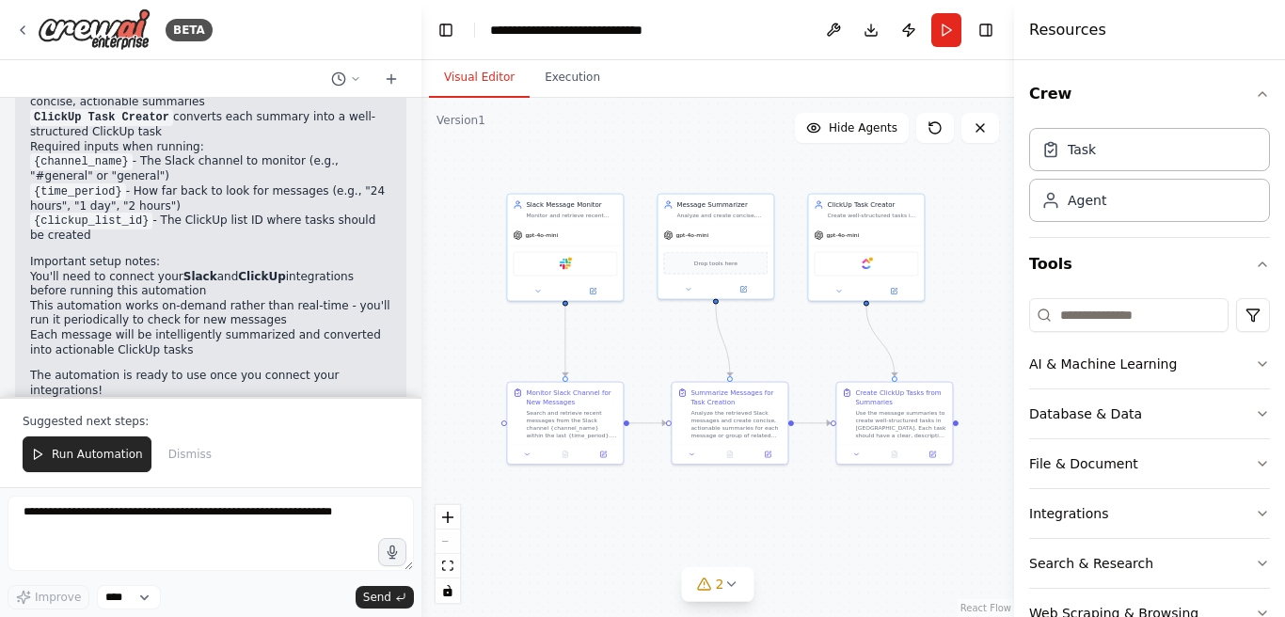
drag, startPoint x: 585, startPoint y: 340, endPoint x: 673, endPoint y: 329, distance: 89.1
click at [673, 330] on div ".deletable-edge-delete-btn { width: 20px; height: 20px; border: 0px solid #ffff…" at bounding box center [717, 357] width 593 height 519
click at [87, 33] on img at bounding box center [94, 29] width 113 height 42
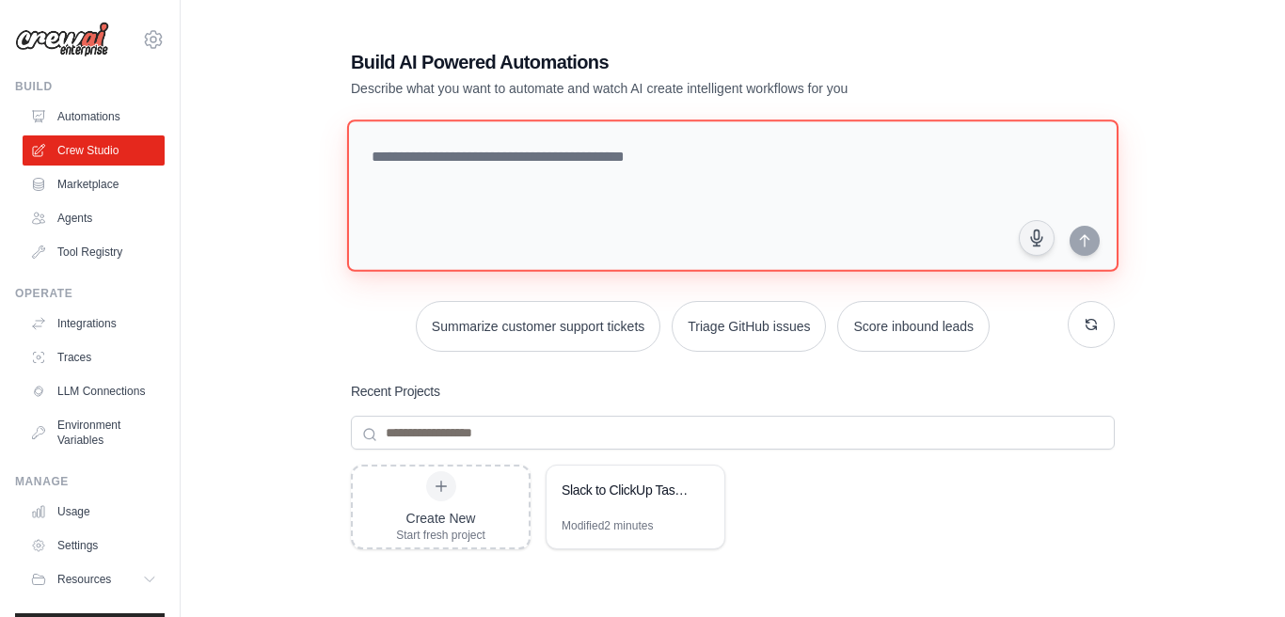
click at [649, 153] on textarea at bounding box center [732, 195] width 771 height 152
paste textarea "**********"
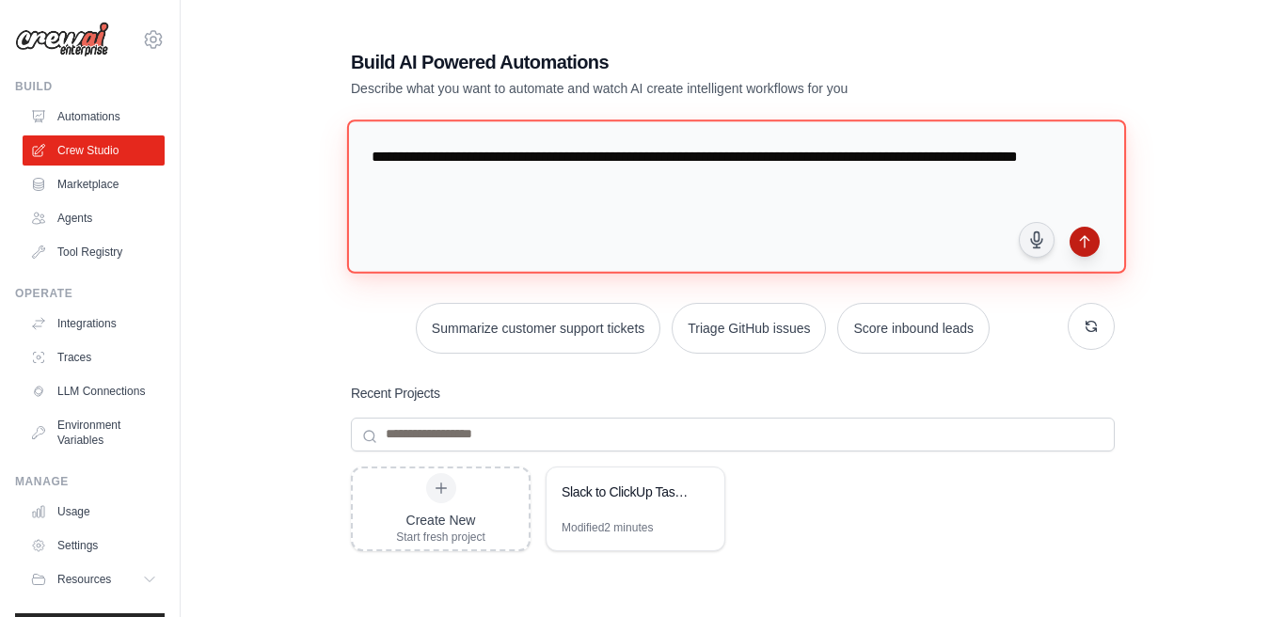
type textarea "**********"
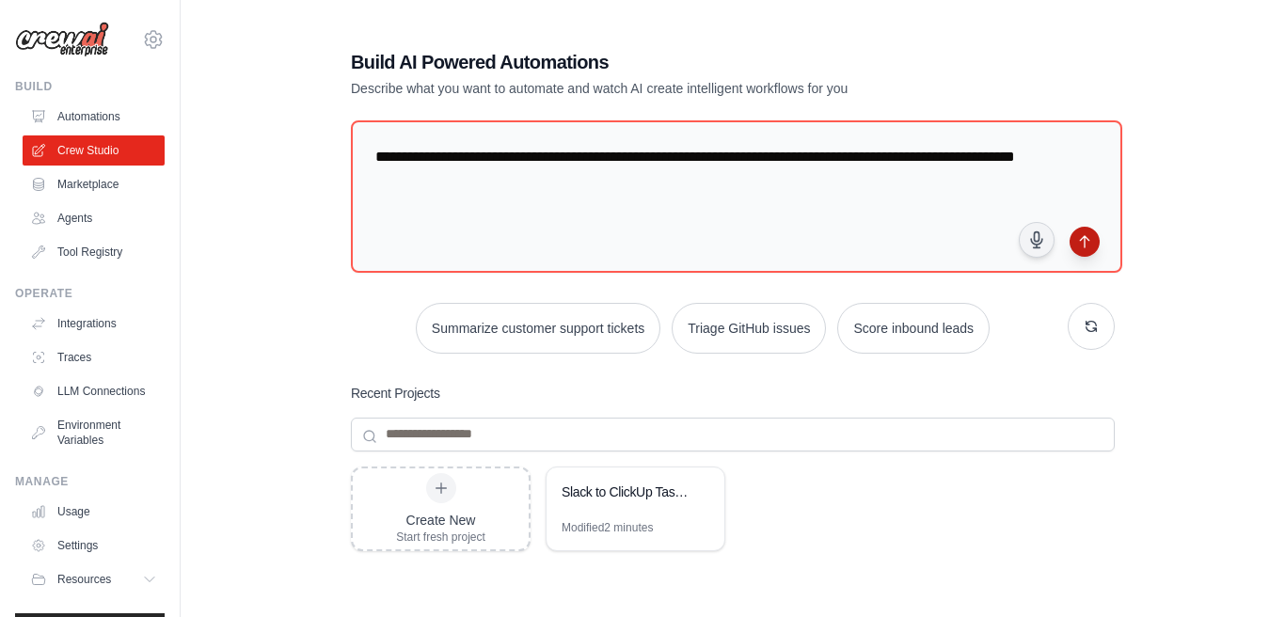
click at [1084, 247] on button "submit" at bounding box center [1084, 242] width 30 height 30
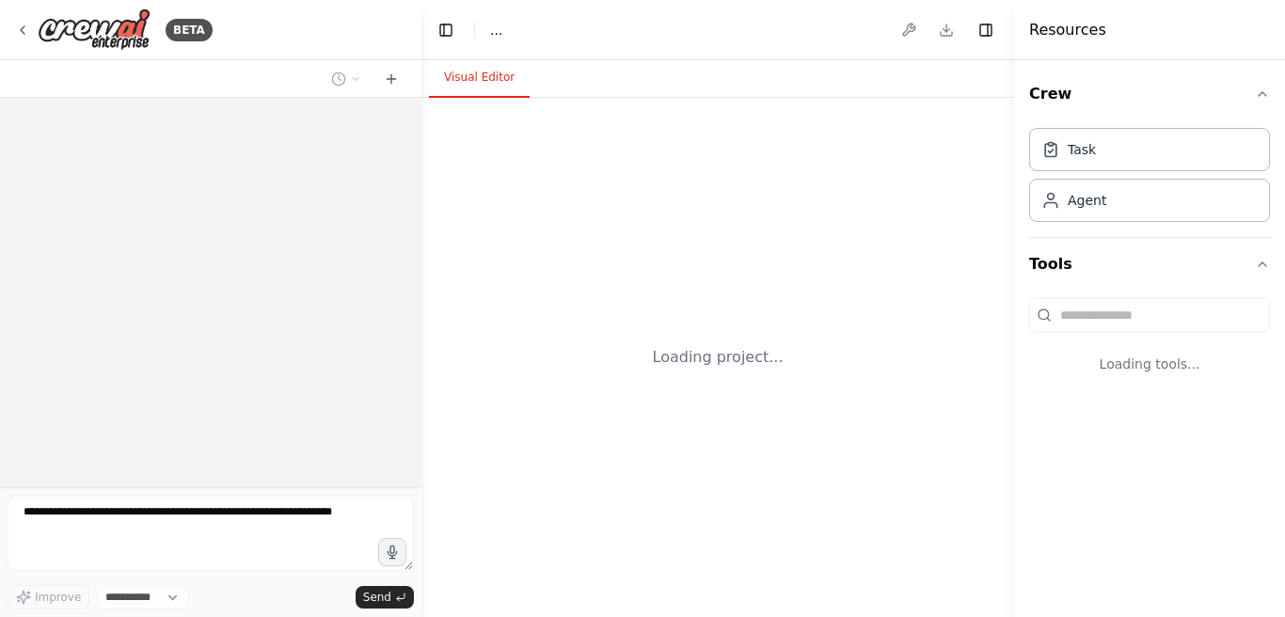
select select "****"
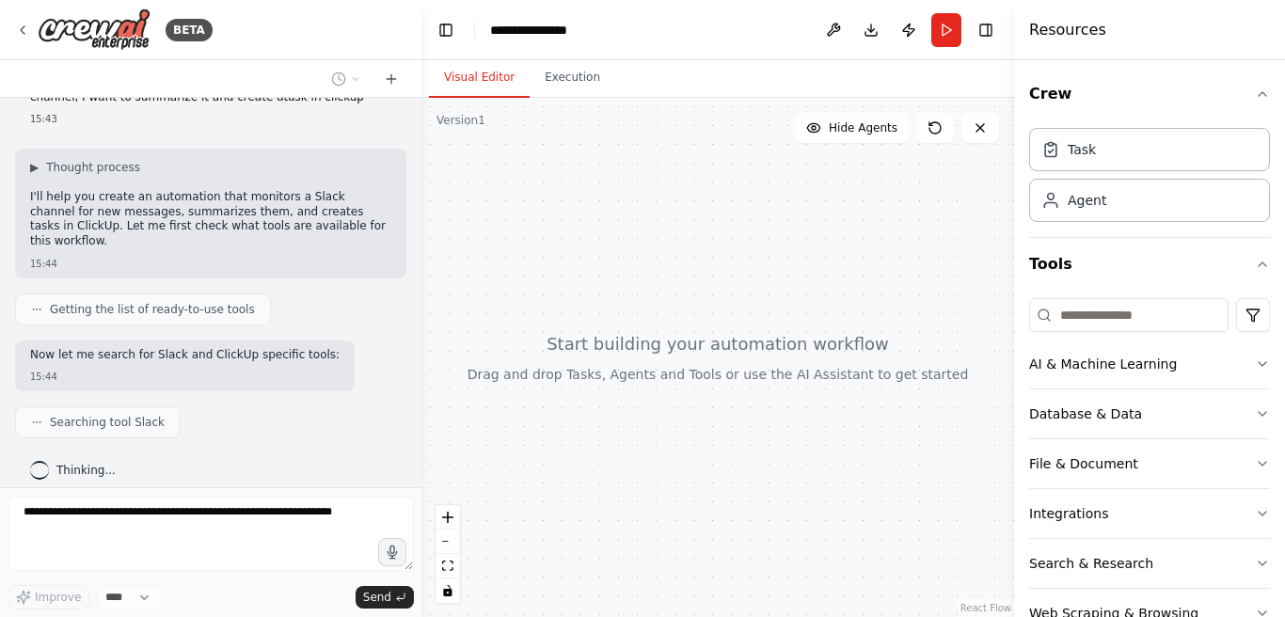
scroll to position [92, 0]
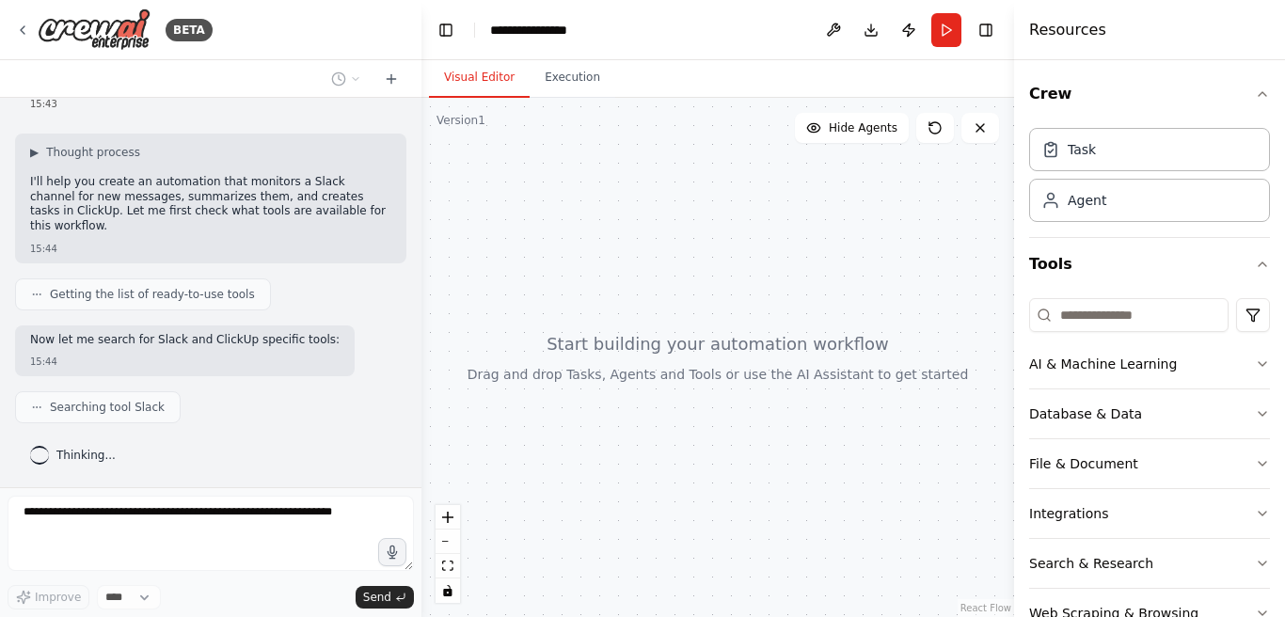
click at [939, 283] on div at bounding box center [717, 357] width 593 height 519
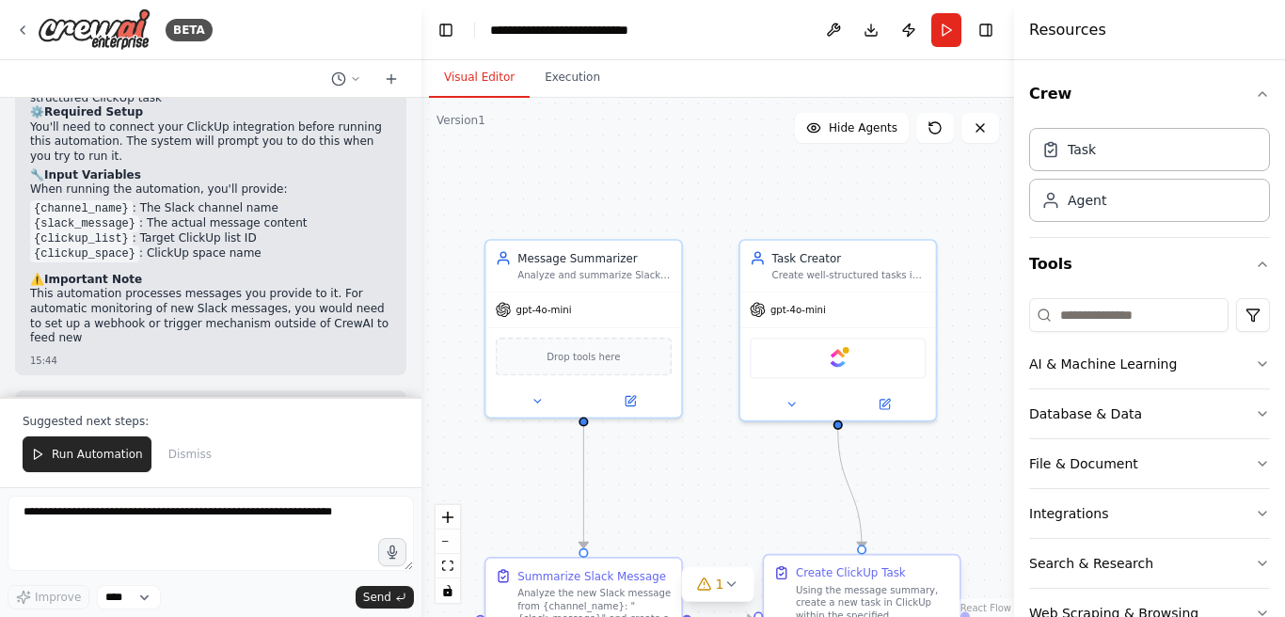
scroll to position [1654, 0]
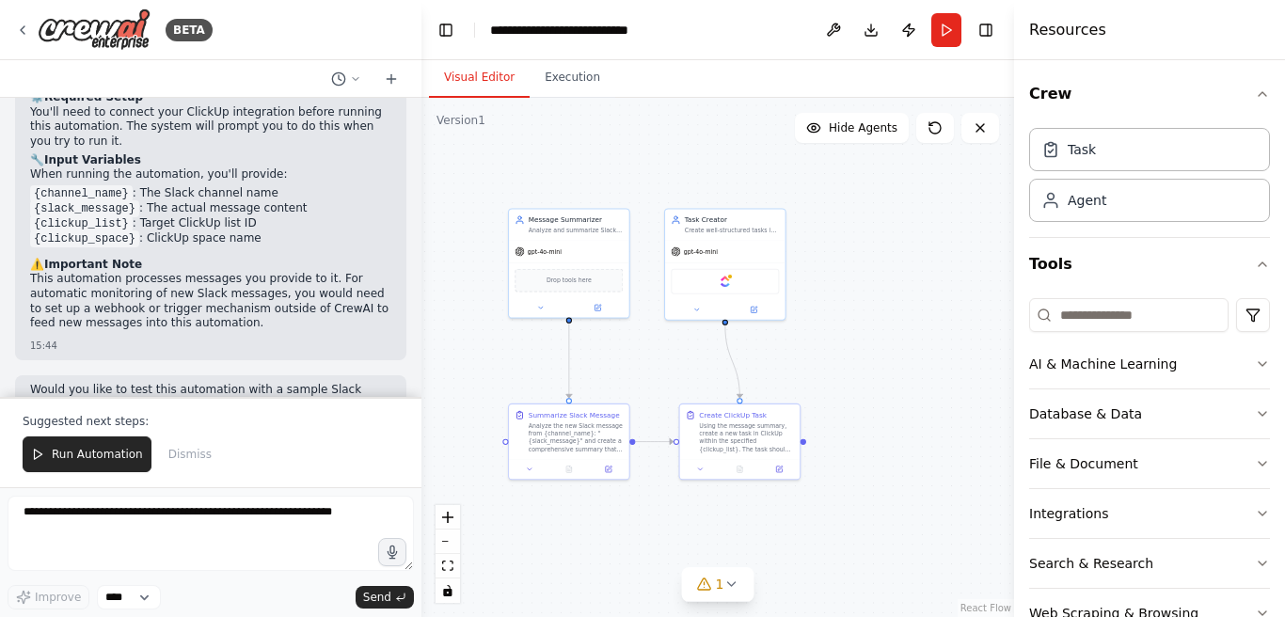
drag, startPoint x: 516, startPoint y: 393, endPoint x: 509, endPoint y: 340, distance: 54.1
click at [509, 340] on div ".deletable-edge-delete-btn { width: 20px; height: 20px; border: 0px solid #ffff…" at bounding box center [717, 357] width 593 height 519
